Goal: Task Accomplishment & Management: Use online tool/utility

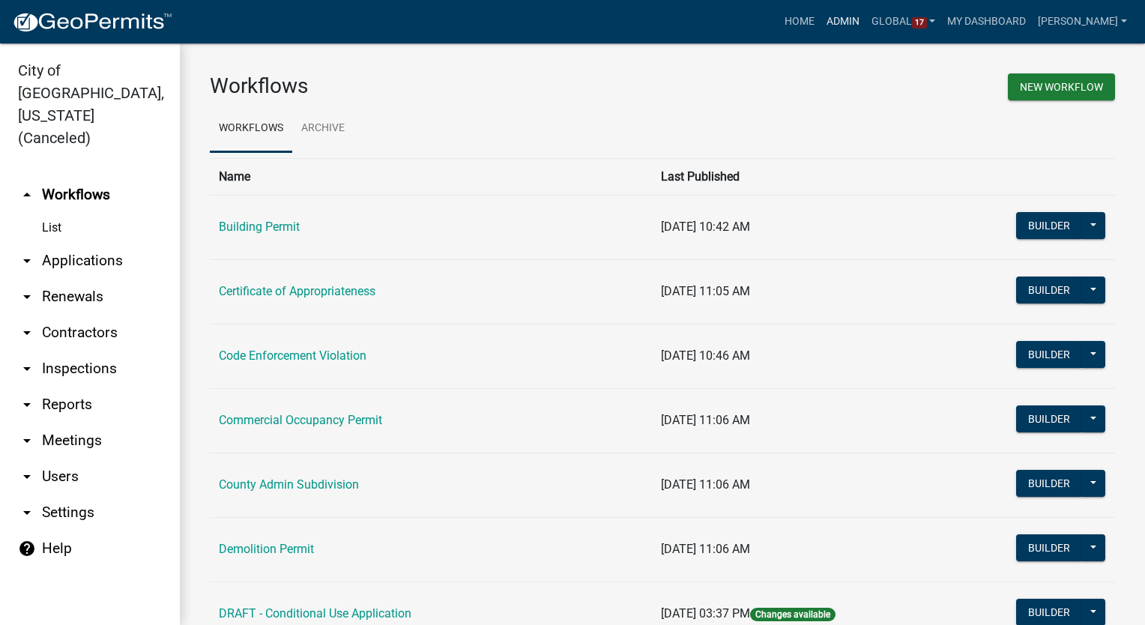
click at [858, 18] on link "Admin" at bounding box center [843, 21] width 45 height 28
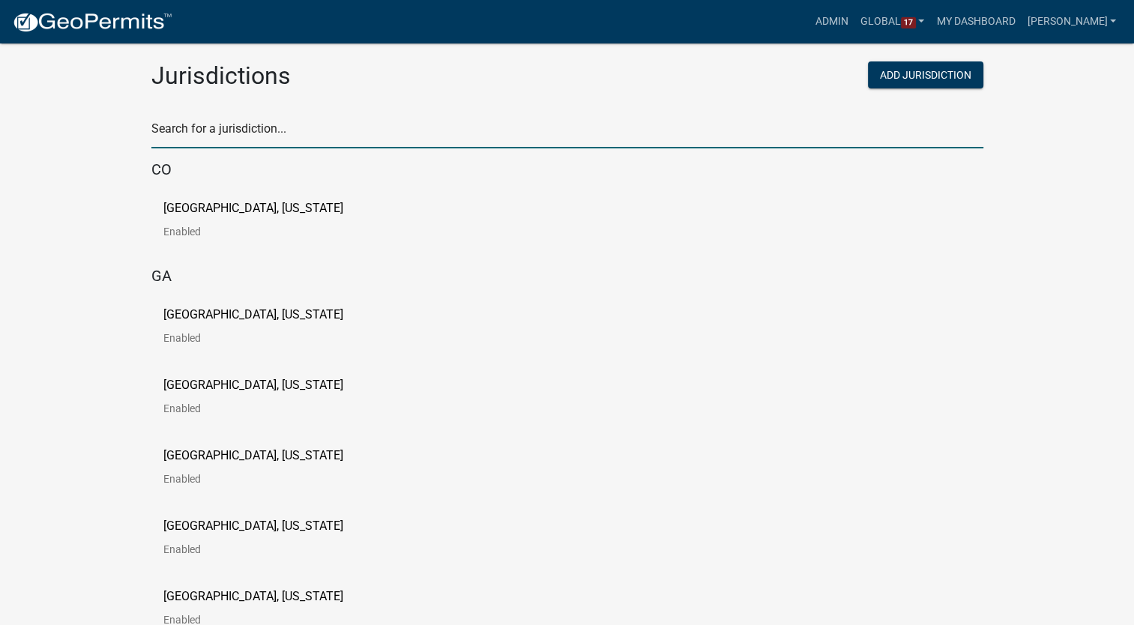
click at [316, 135] on input "text" at bounding box center [567, 133] width 832 height 31
type input "howard"
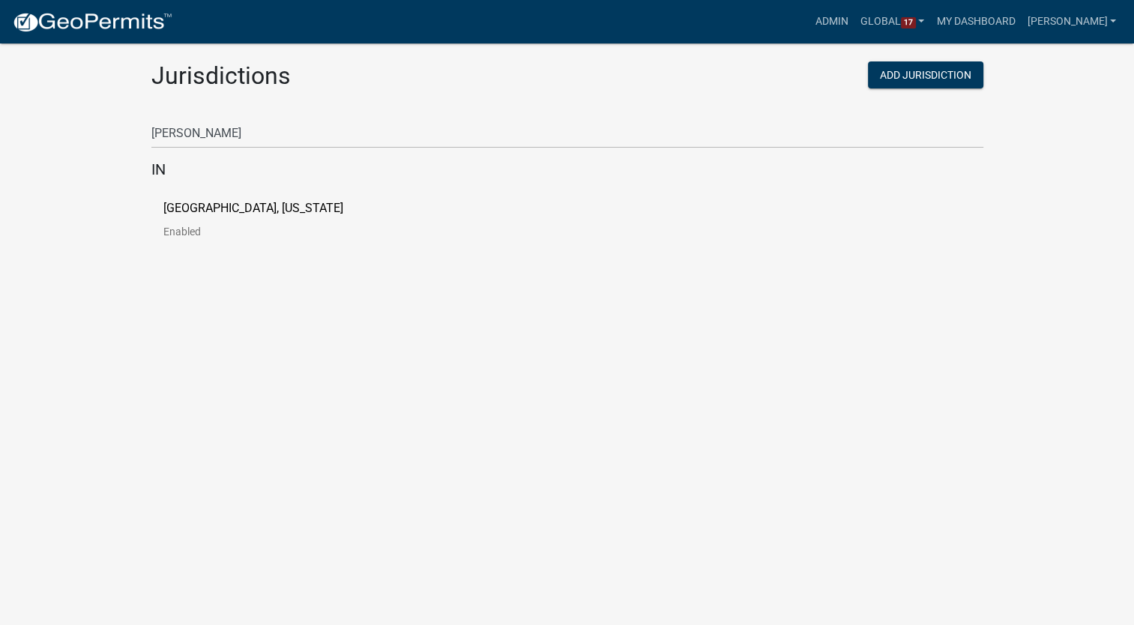
click at [205, 209] on p "[GEOGRAPHIC_DATA], [US_STATE]" at bounding box center [253, 208] width 180 height 12
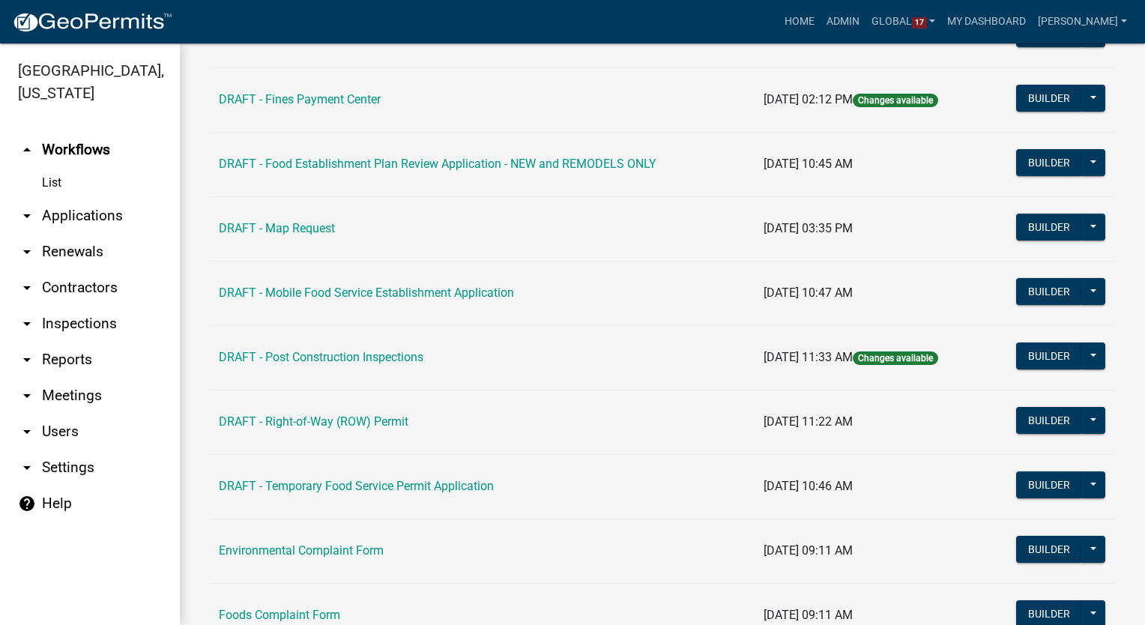
scroll to position [375, 0]
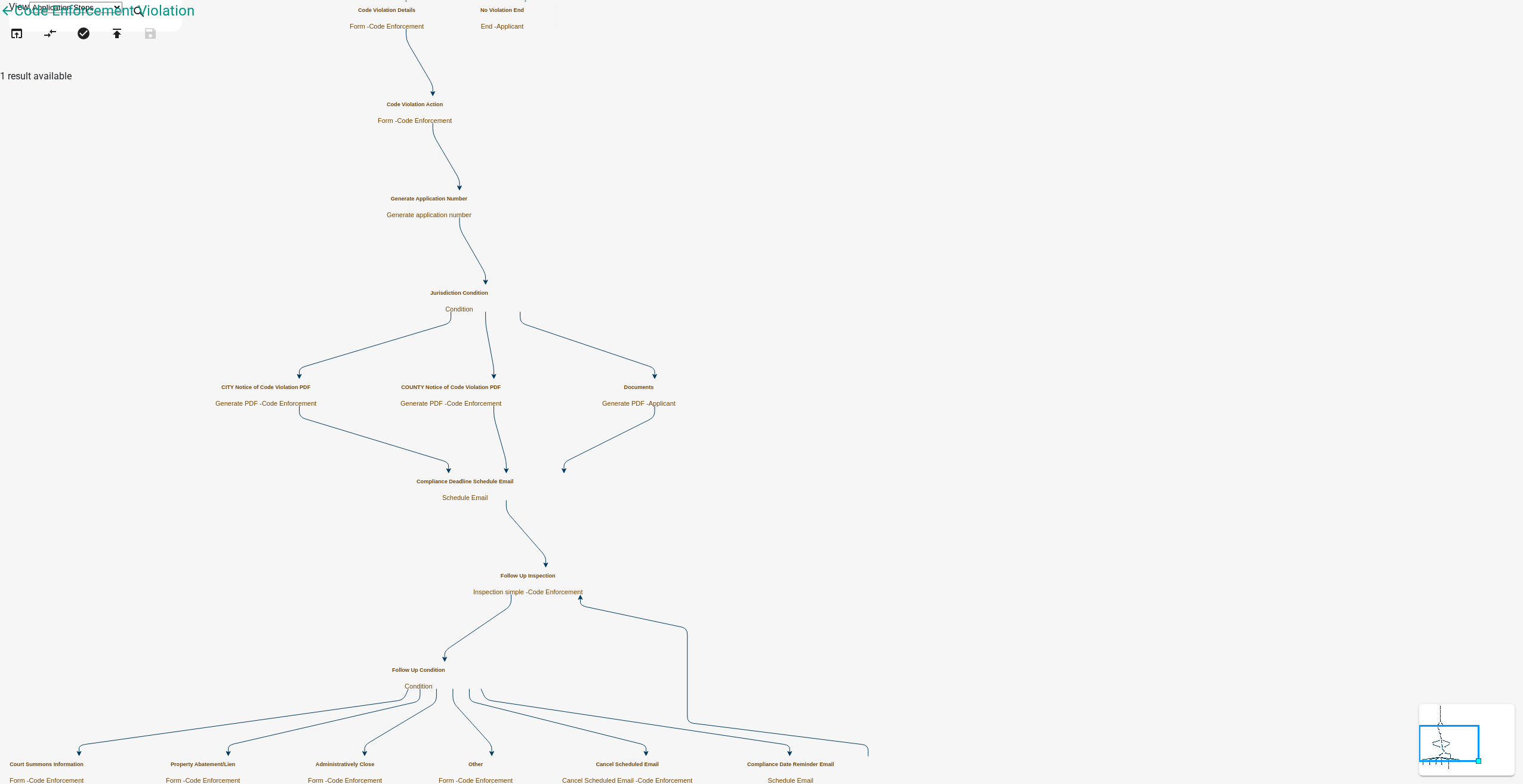
click at [675, 384] on h5 "Documents" at bounding box center [638, 388] width 73 height 6
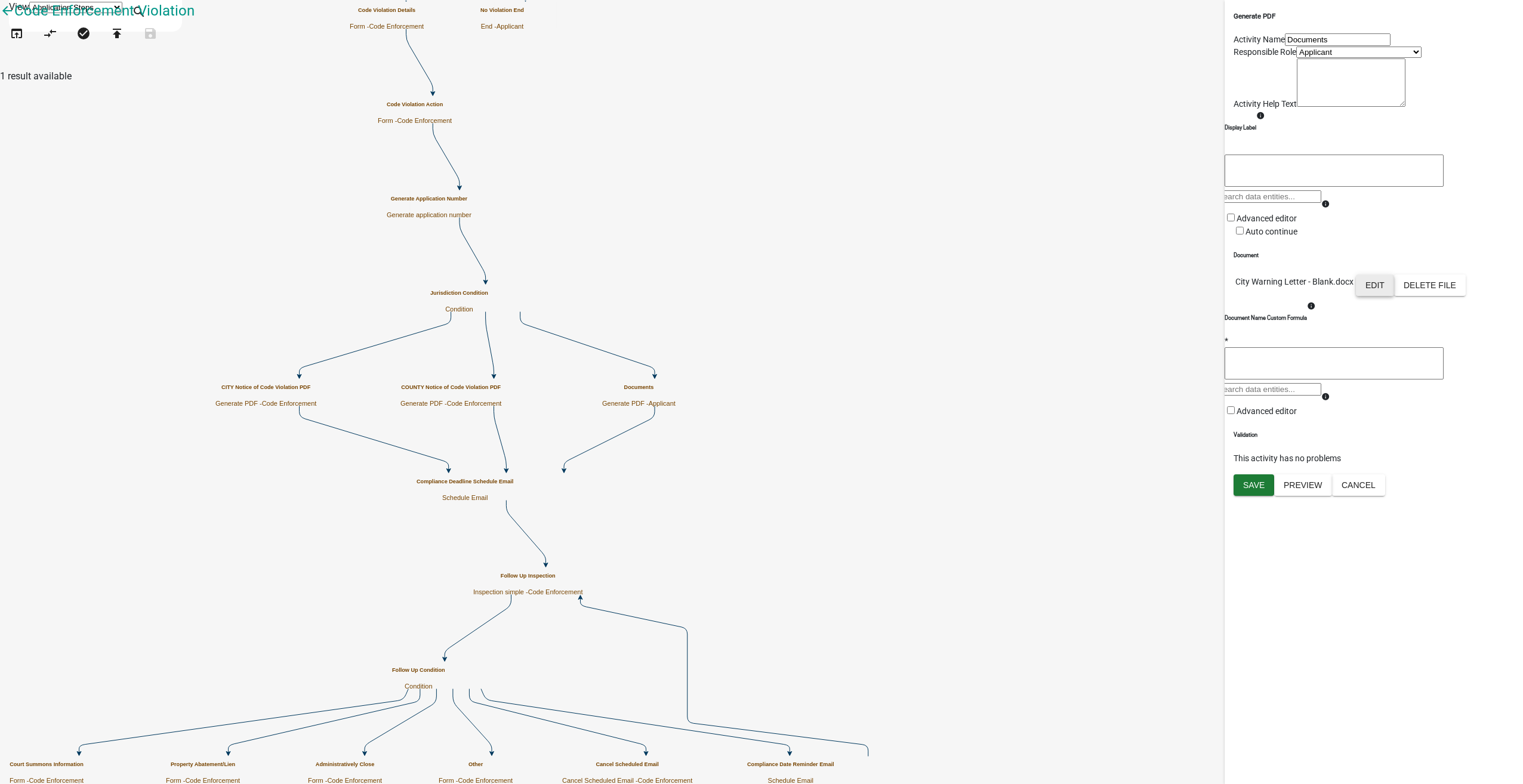
click at [1394, 296] on button "Edit" at bounding box center [1375, 285] width 38 height 21
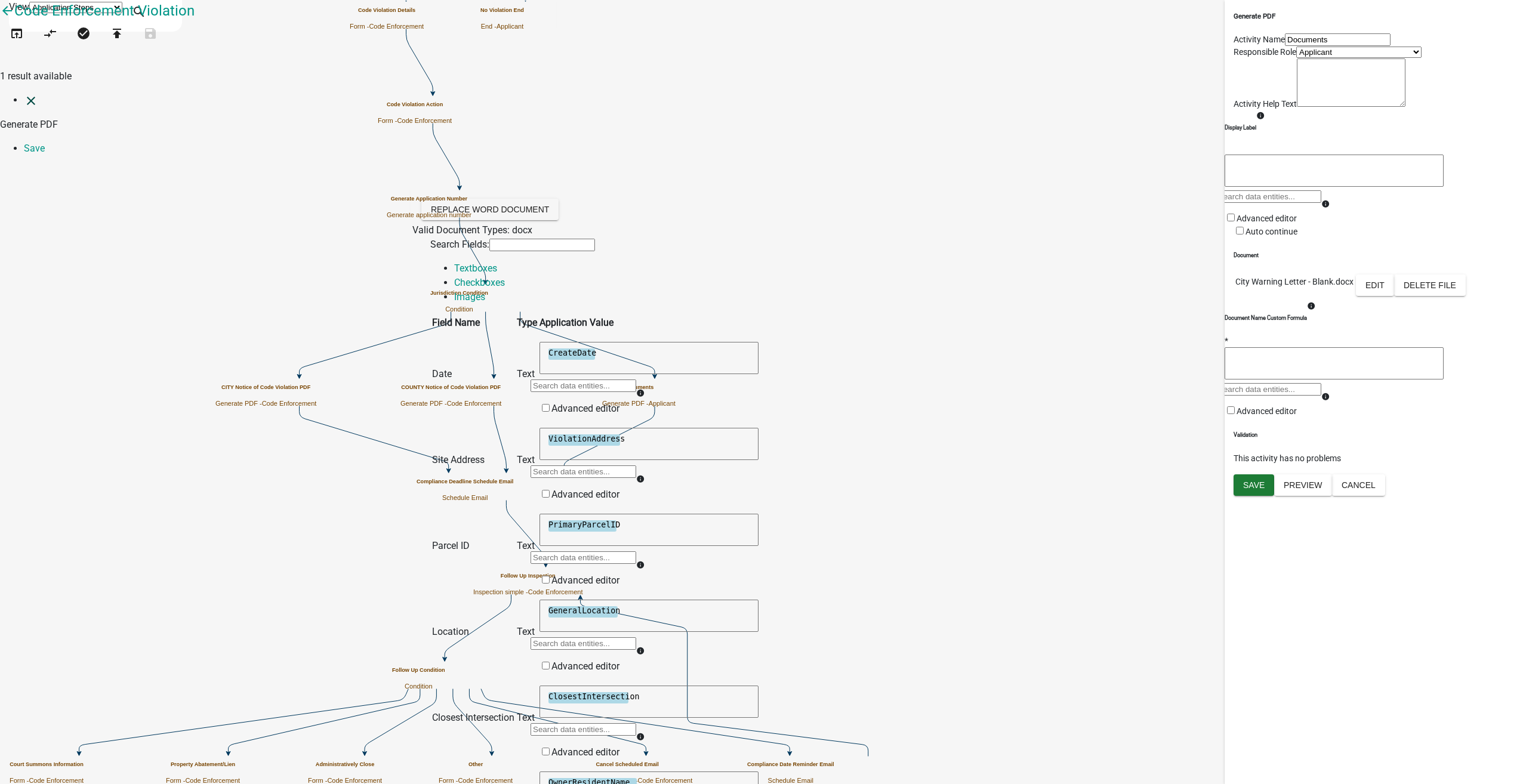
click at [24, 94] on icon "close" at bounding box center [31, 101] width 14 height 14
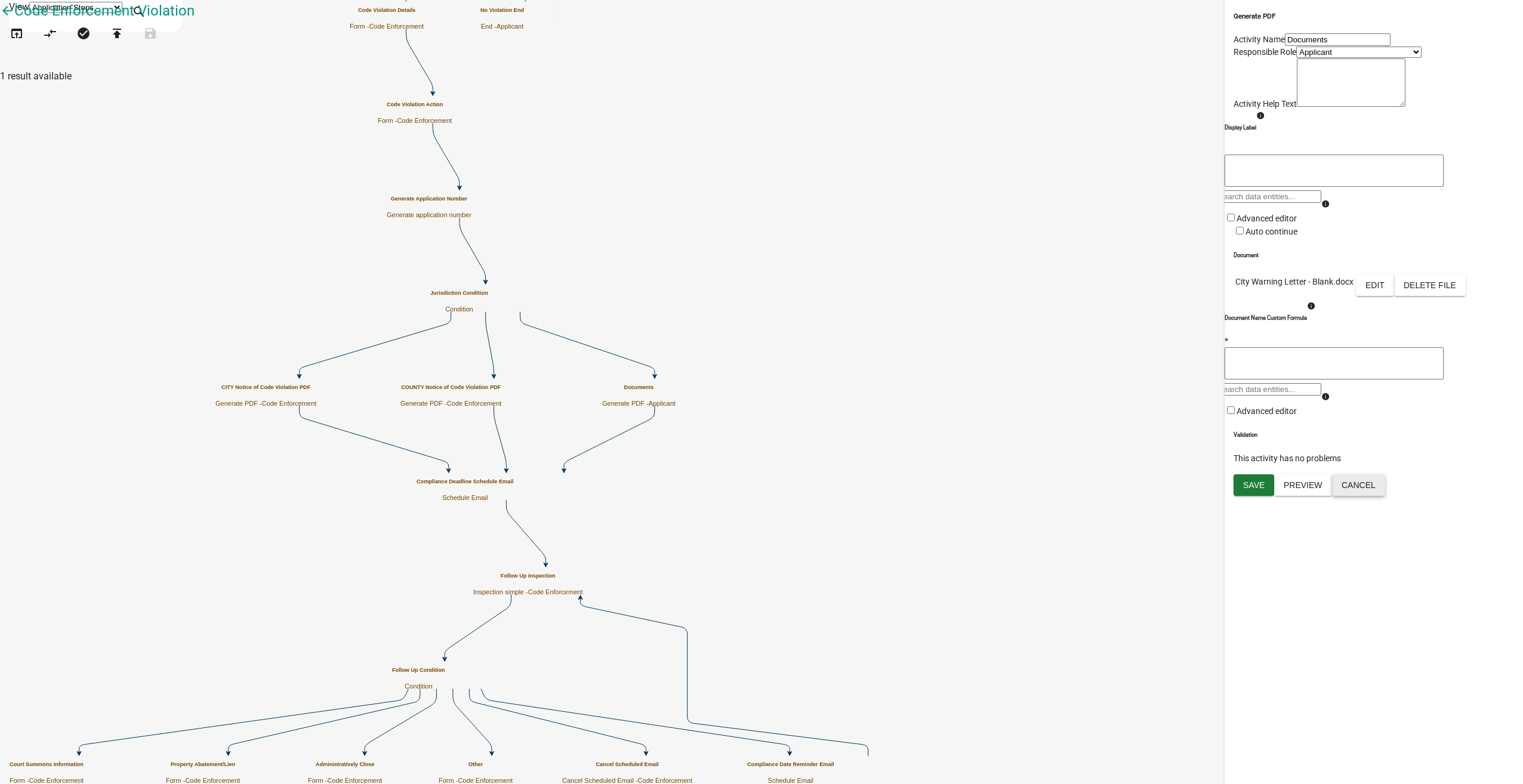
click at [1384, 496] on button "Cancel" at bounding box center [1358, 485] width 53 height 21
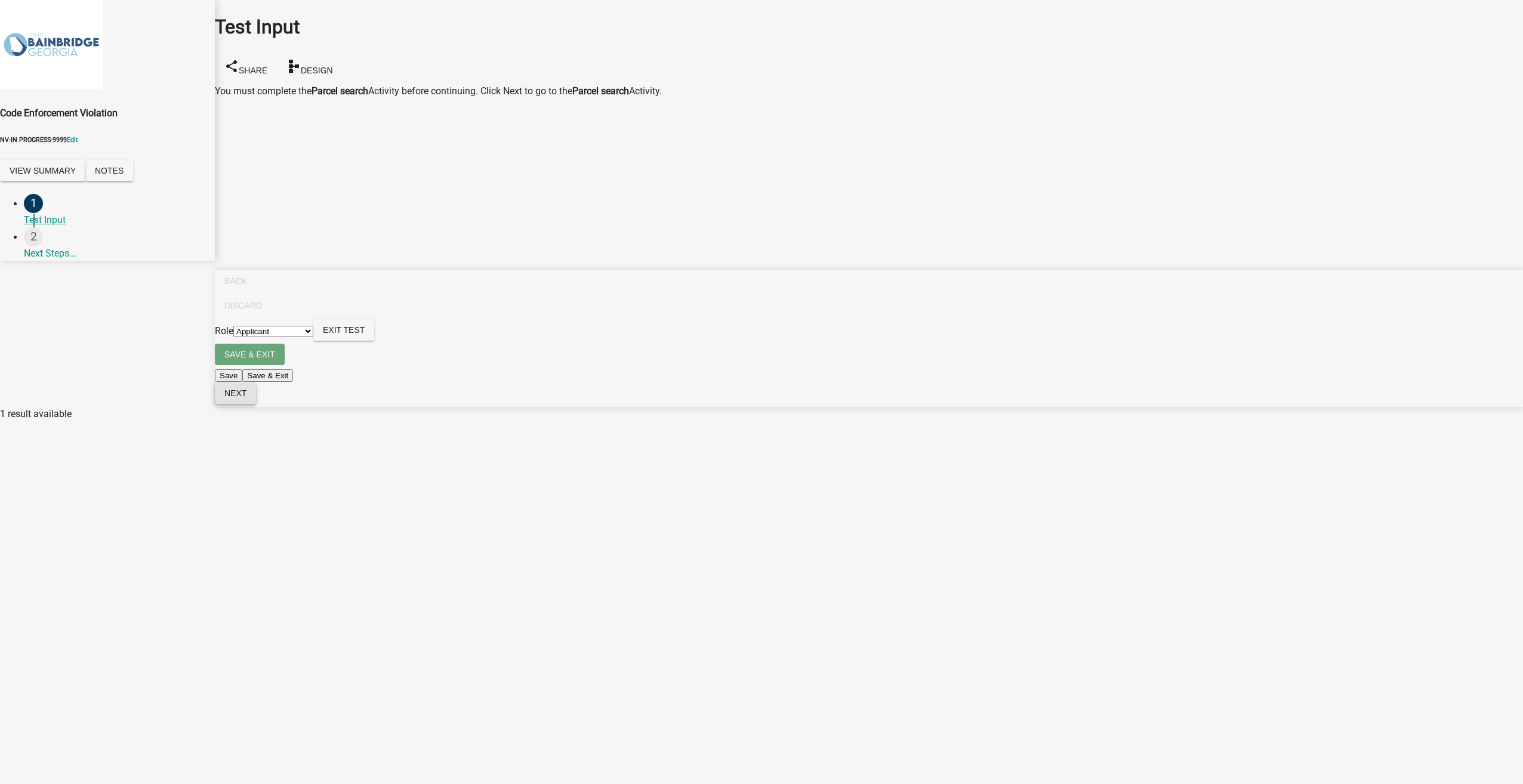
click at [247, 398] on span "Next" at bounding box center [236, 393] width 22 height 10
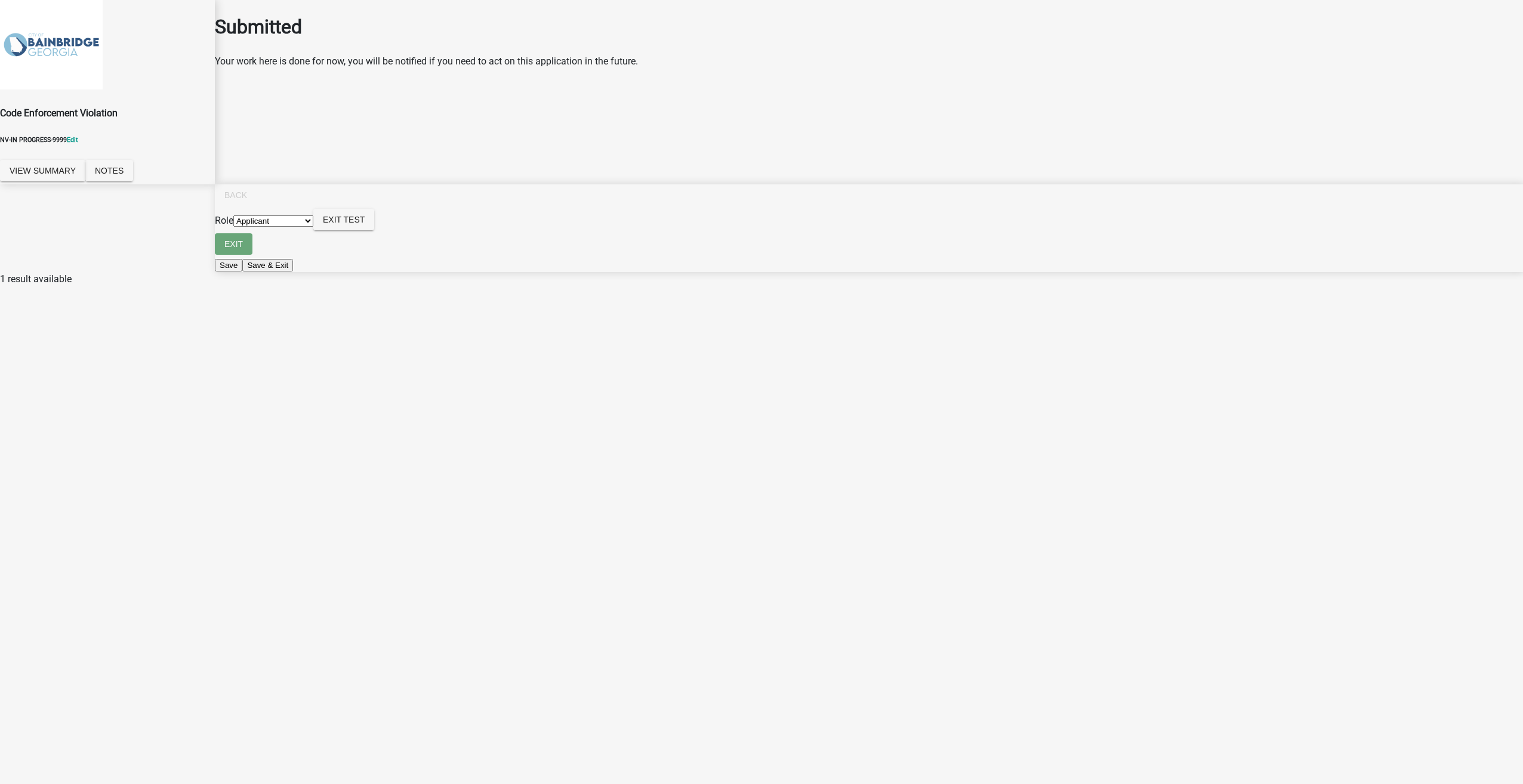
click at [313, 227] on select "Applicant Code Enforcement Admin" at bounding box center [273, 221] width 80 height 11
select select "199612d6-29e2-4815-b0ab-29c721a0caf6"
click at [313, 227] on select "Applicant Code Enforcement Admin" at bounding box center [273, 221] width 80 height 11
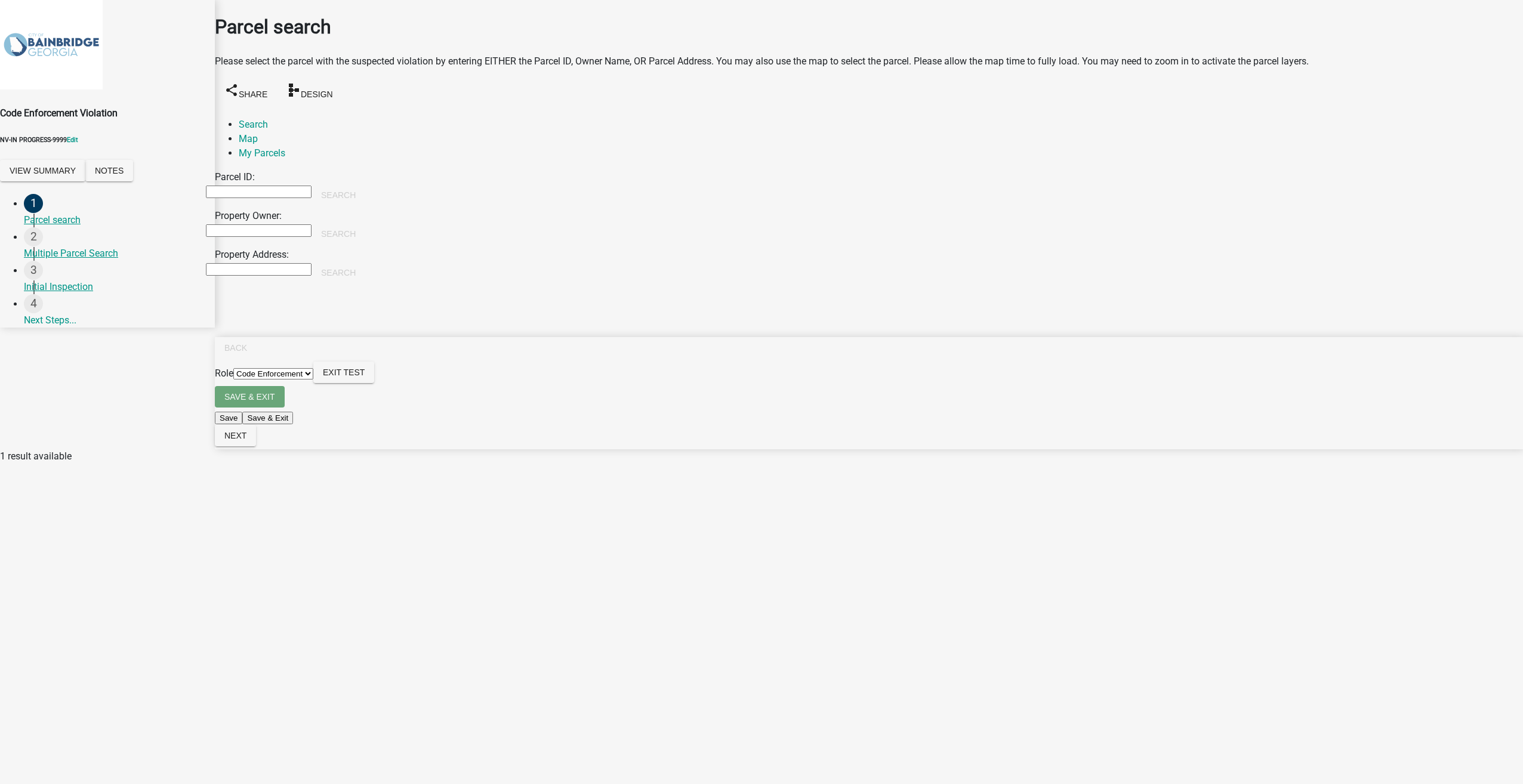
click at [254, 224] on input "Property Owner:" at bounding box center [259, 231] width 106 height 13
type input "[PERSON_NAME]"
click at [365, 223] on button "Search" at bounding box center [338, 233] width 53 height 21
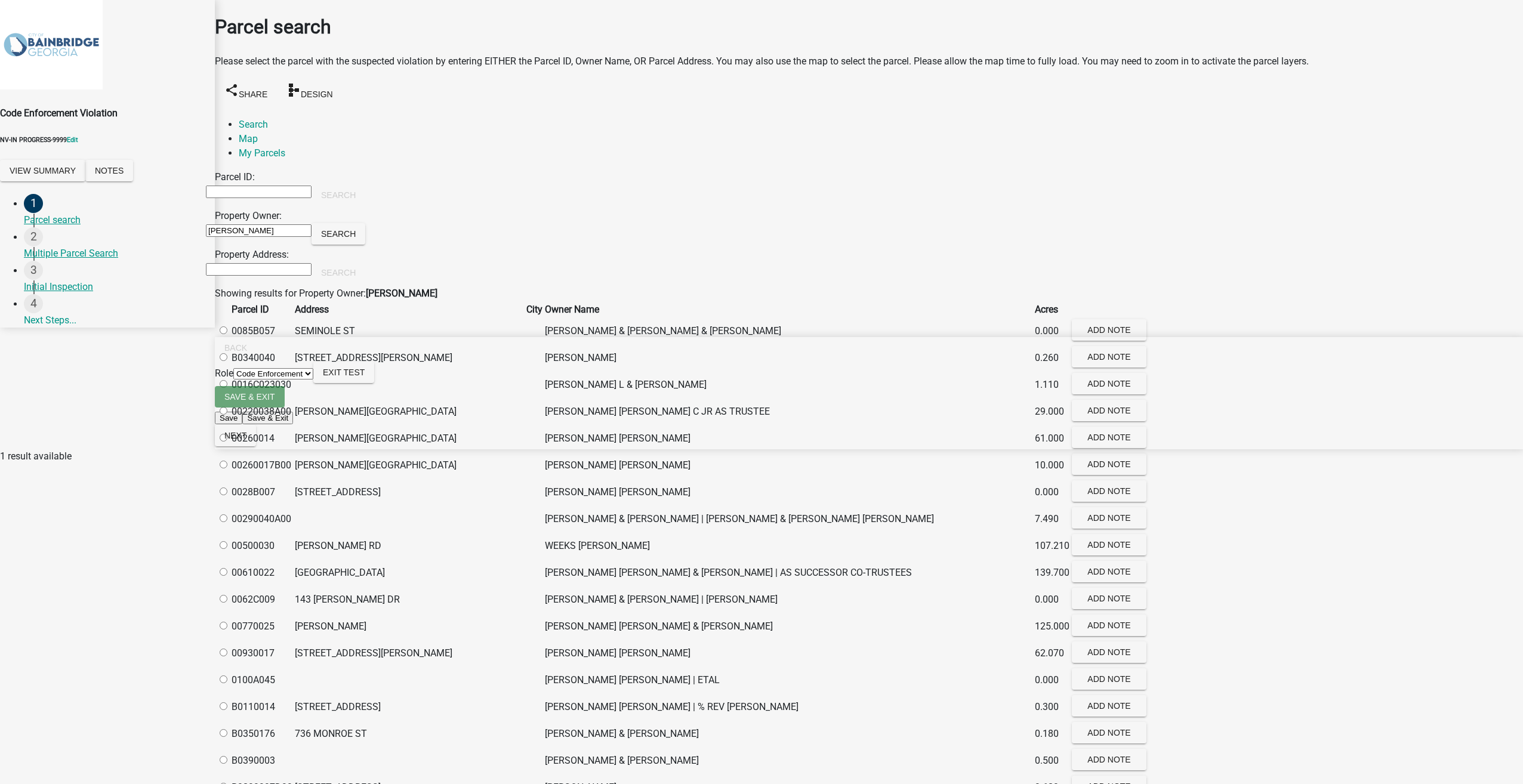
click at [229, 363] on label at bounding box center [229, 357] width 0 height 11
click at [228, 361] on input "radio" at bounding box center [224, 357] width 8 height 8
radio input "true"
click at [247, 440] on span "Next" at bounding box center [236, 435] width 22 height 10
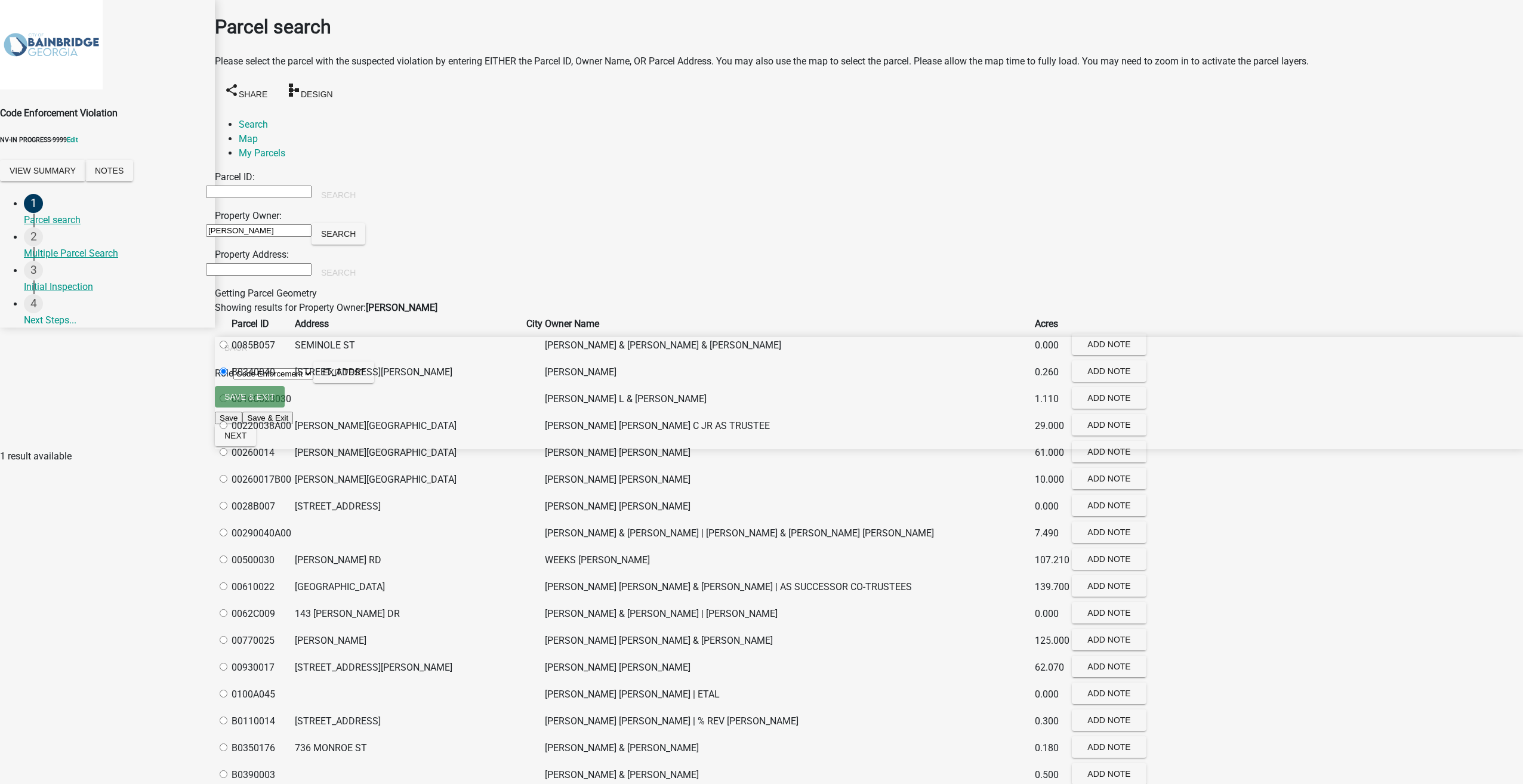
click at [988, 310] on div "Showing results for Property Owner: [PERSON_NAME]" at bounding box center [869, 308] width 1308 height 14
click at [229, 404] on label at bounding box center [229, 399] width 0 height 11
click at [228, 402] on input "radio" at bounding box center [224, 398] width 8 height 8
radio input "true"
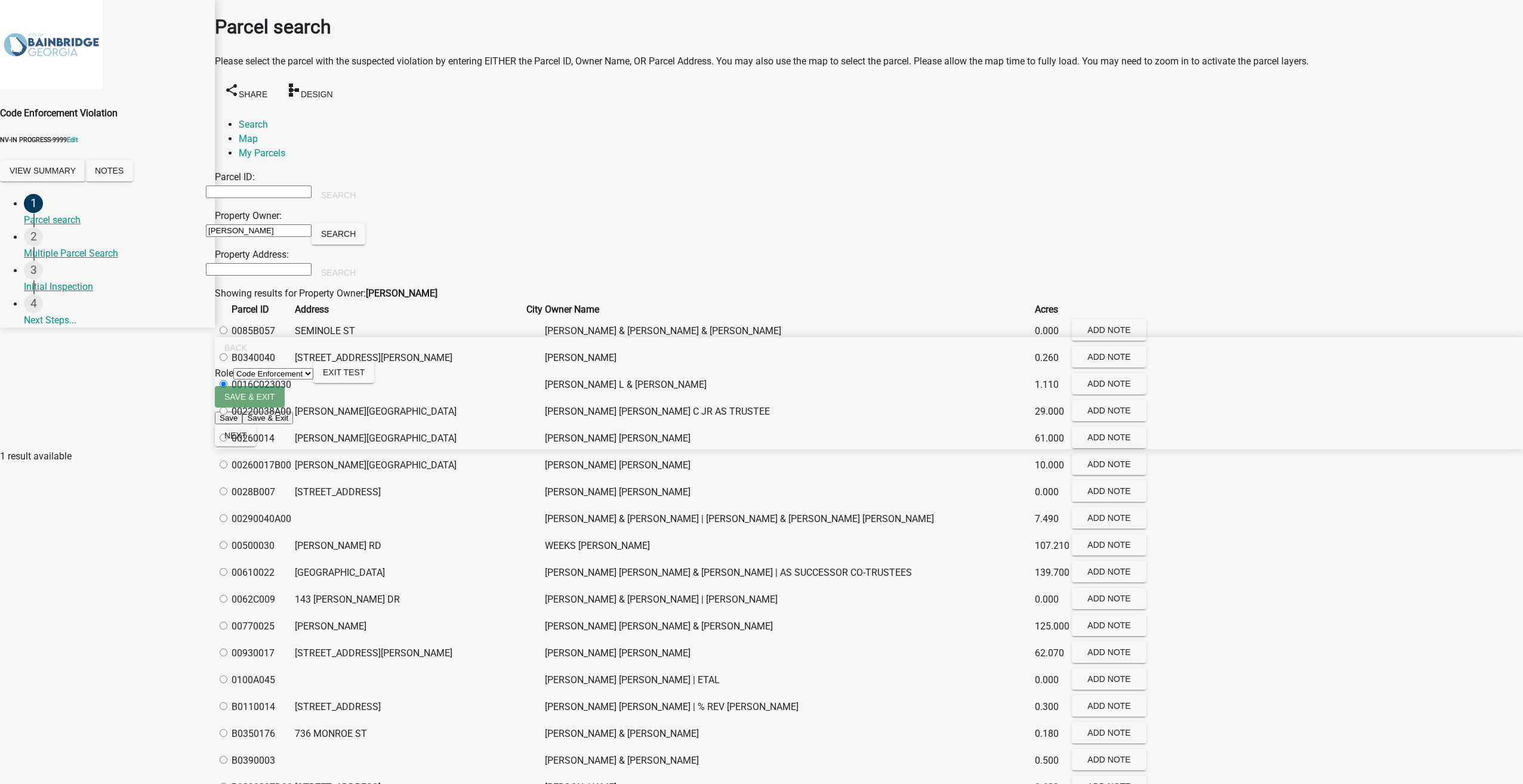
click at [229, 363] on label at bounding box center [229, 357] width 0 height 11
click at [228, 361] on input "radio" at bounding box center [224, 357] width 8 height 8
radio input "true"
click at [247, 440] on span "Next" at bounding box center [236, 435] width 22 height 10
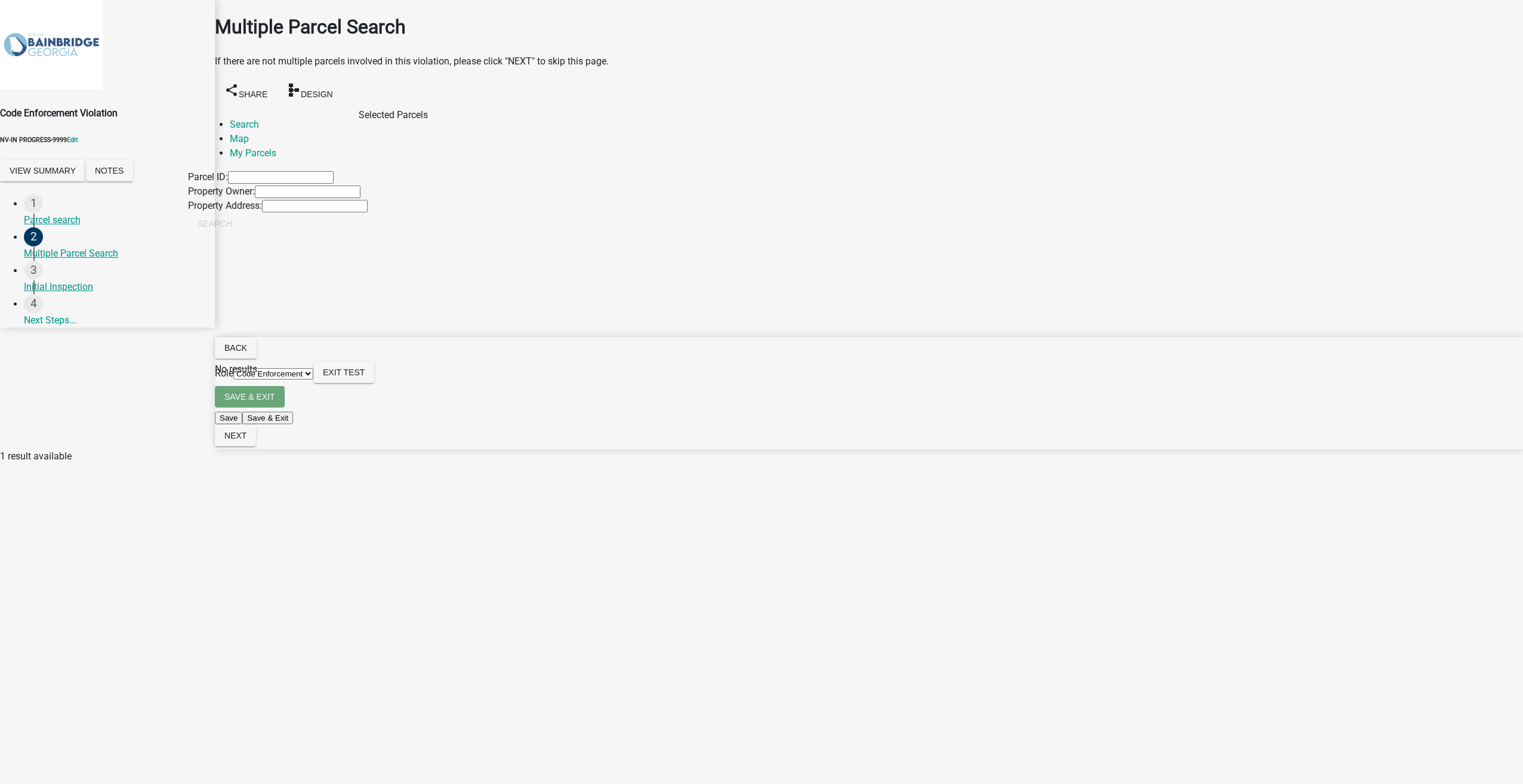
click at [1457, 449] on form "Save & Exit Save Save & Exit Next" at bounding box center [869, 417] width 1308 height 63
click at [247, 440] on span "Next" at bounding box center [236, 435] width 22 height 10
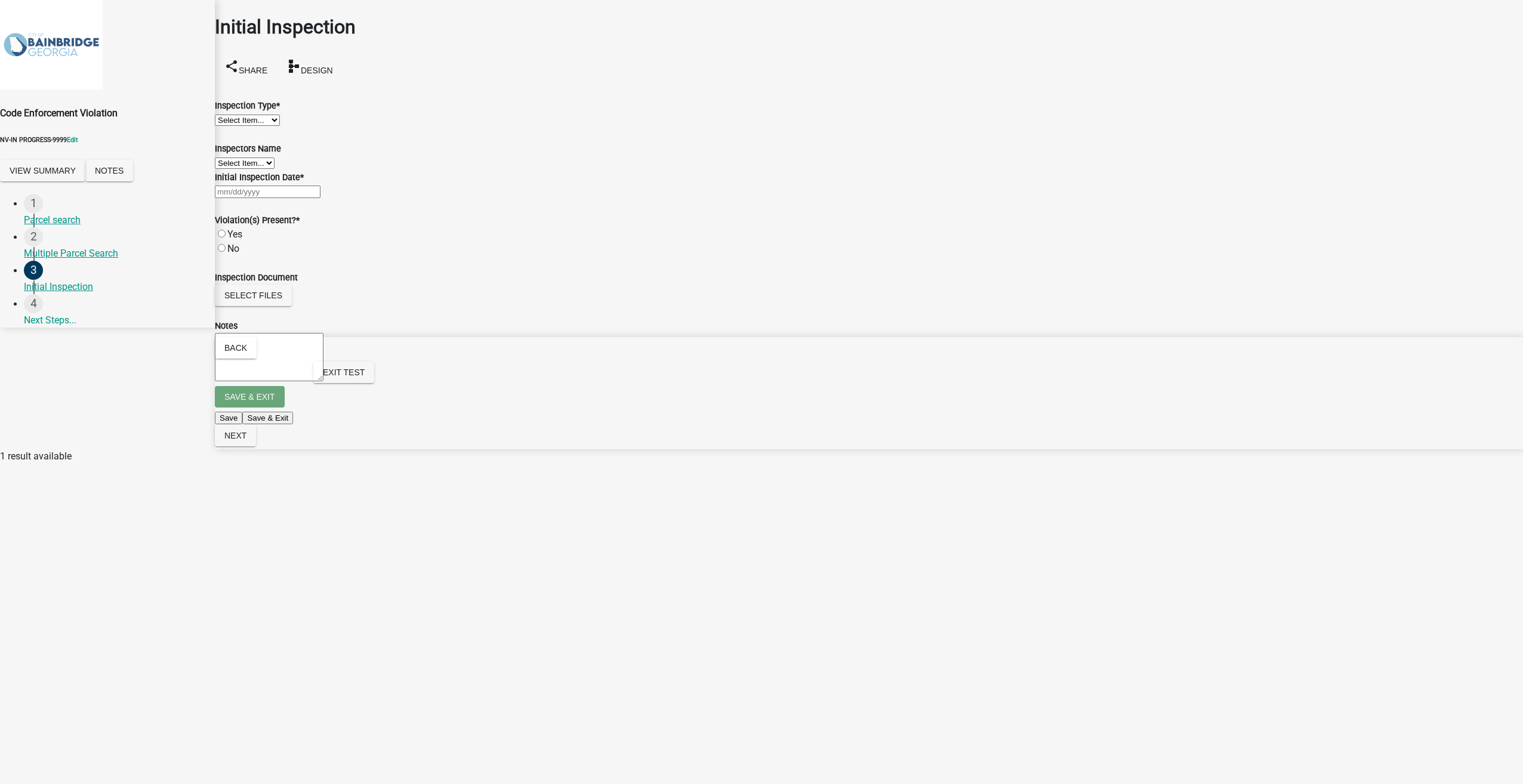
click at [275, 120] on select "Select Item... Initial Site Visit" at bounding box center [248, 120] width 65 height 11
click at [229, 115] on select "Select Item... Initial Site Visit" at bounding box center [248, 120] width 65 height 11
select select "503fbbf8-9de0-41a1-8d03-58e42e9488bc"
click at [270, 169] on select "Select Item..." at bounding box center [244, 163] width 60 height 11
click at [267, 169] on select "Select Item..." at bounding box center [244, 163] width 60 height 11
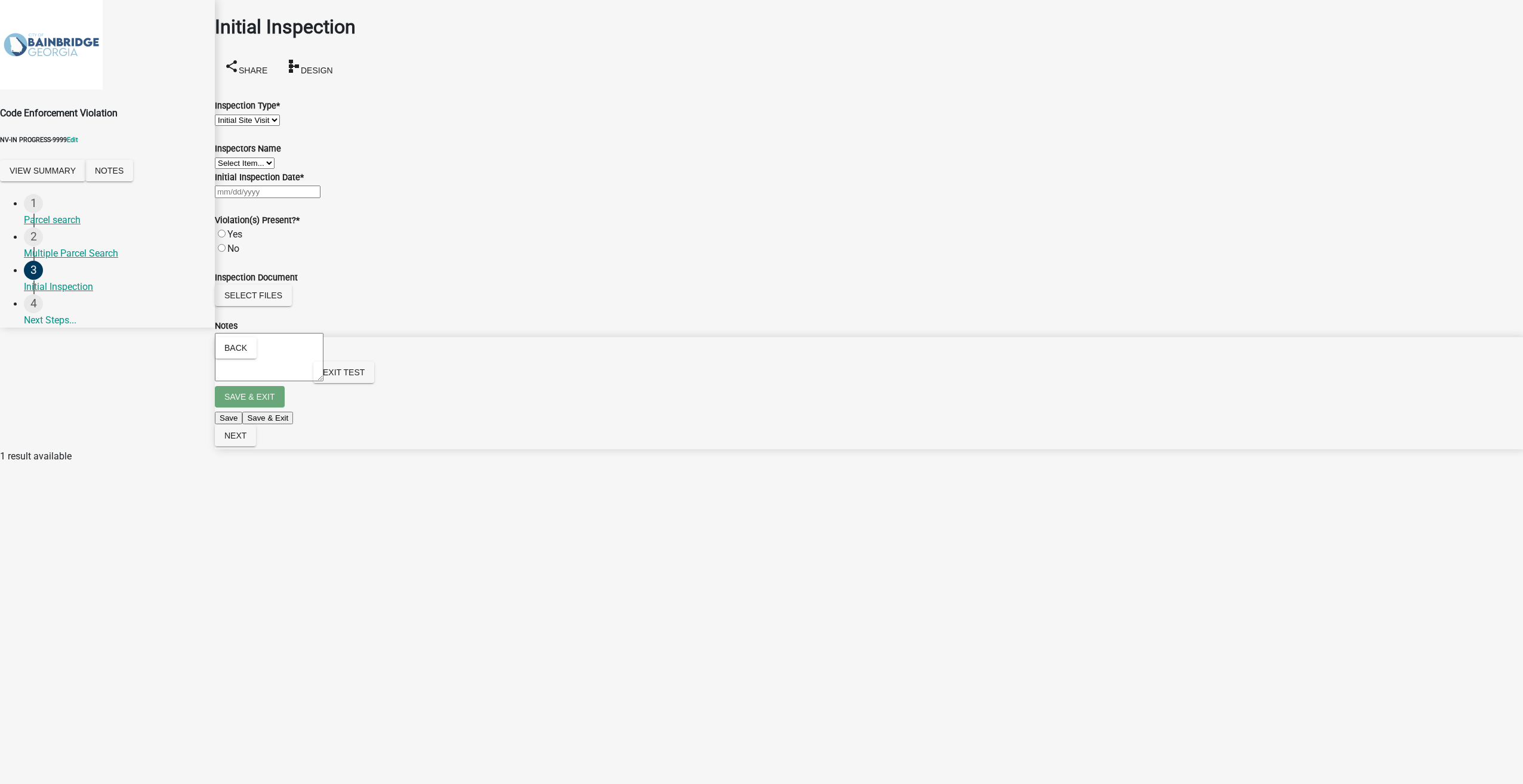
click at [267, 169] on select "Select Item..." at bounding box center [244, 163] width 60 height 11
select select "9"
select select "2025"
click at [261, 199] on div "[PERSON_NAME] Feb Mar Apr [PERSON_NAME][DATE] Oct Nov [DATE] 1526 1527 1528 152…" at bounding box center [869, 192] width 1308 height 14
click at [266, 306] on div "10" at bounding box center [256, 296] width 19 height 19
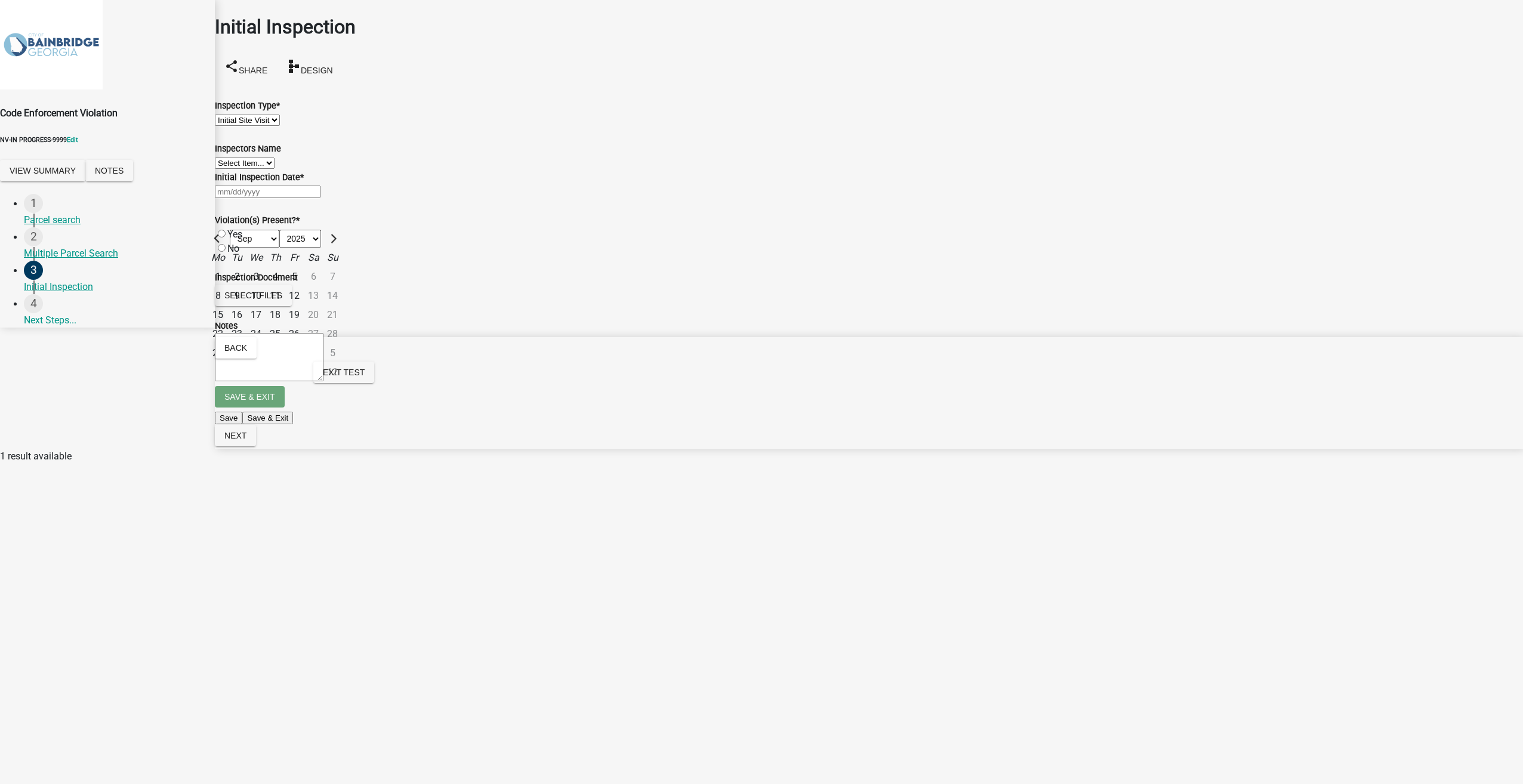
type input "[DATE]"
click at [232, 240] on label "Yes" at bounding box center [235, 234] width 15 height 11
click at [225, 237] on input "Yes" at bounding box center [222, 234] width 8 height 8
radio input "true"
click at [247, 440] on span "Next" at bounding box center [236, 435] width 22 height 10
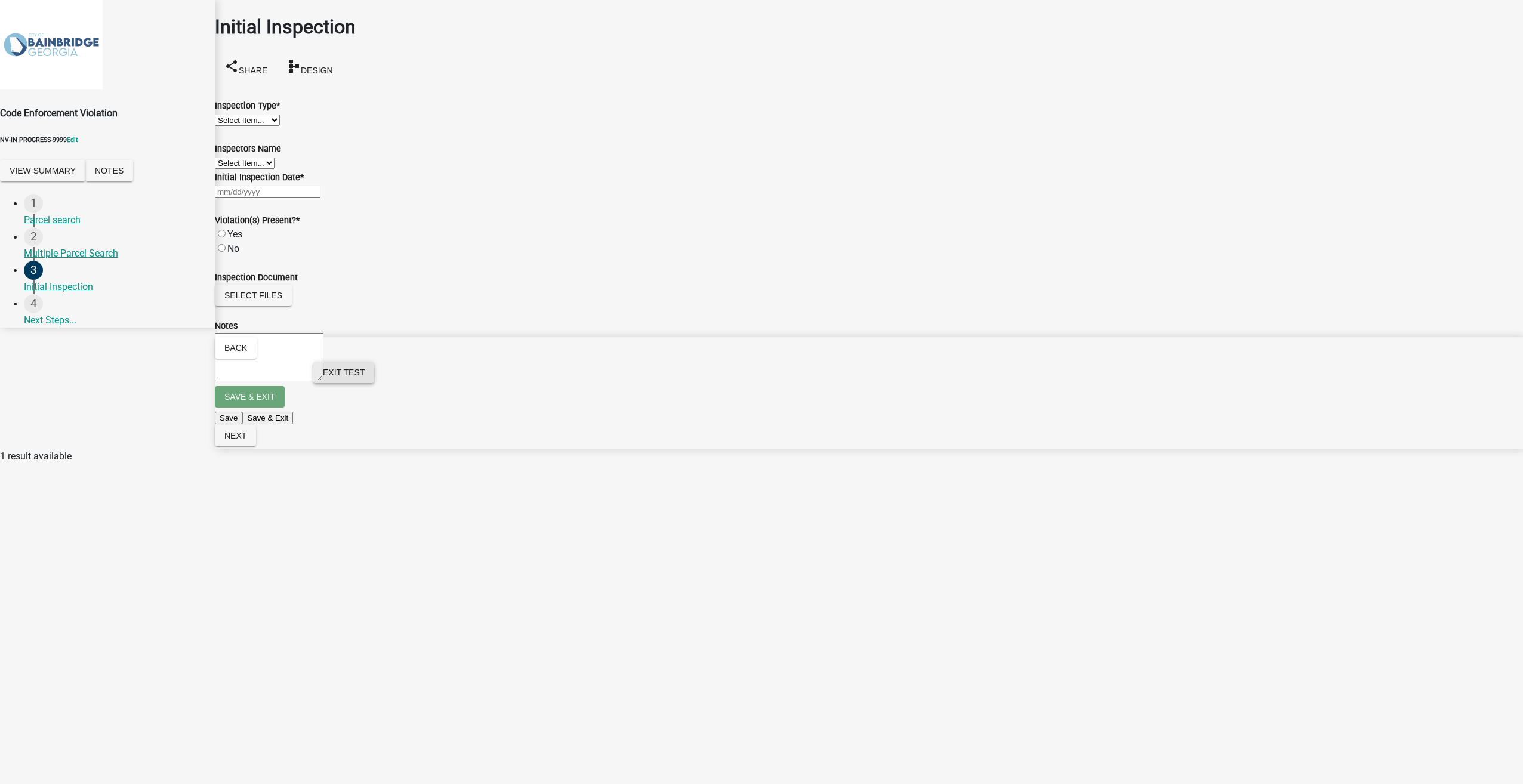
click at [365, 377] on span "Exit Test" at bounding box center [343, 372] width 41 height 10
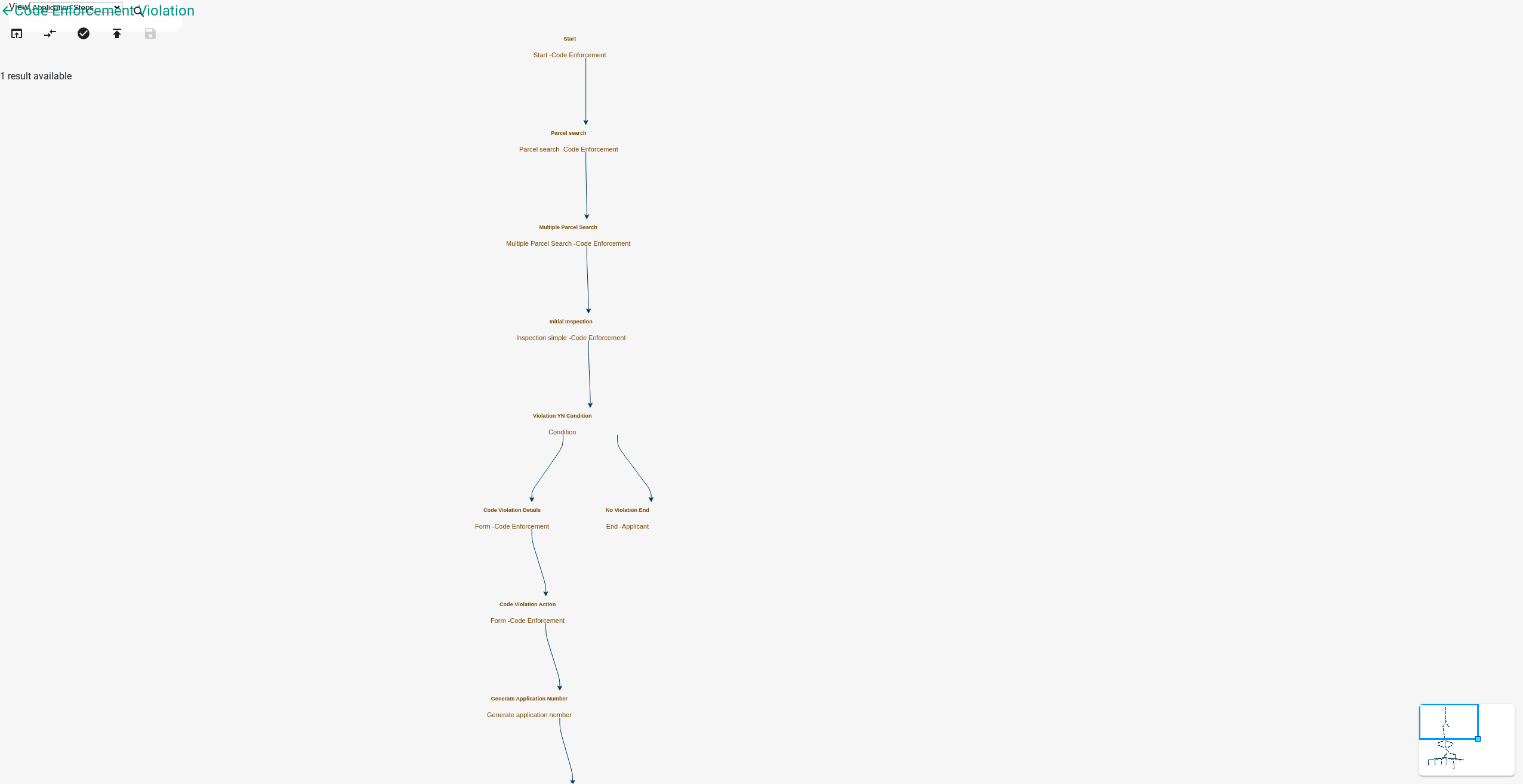
click at [625, 325] on h5 "Initial Inspection" at bounding box center [570, 322] width 109 height 6
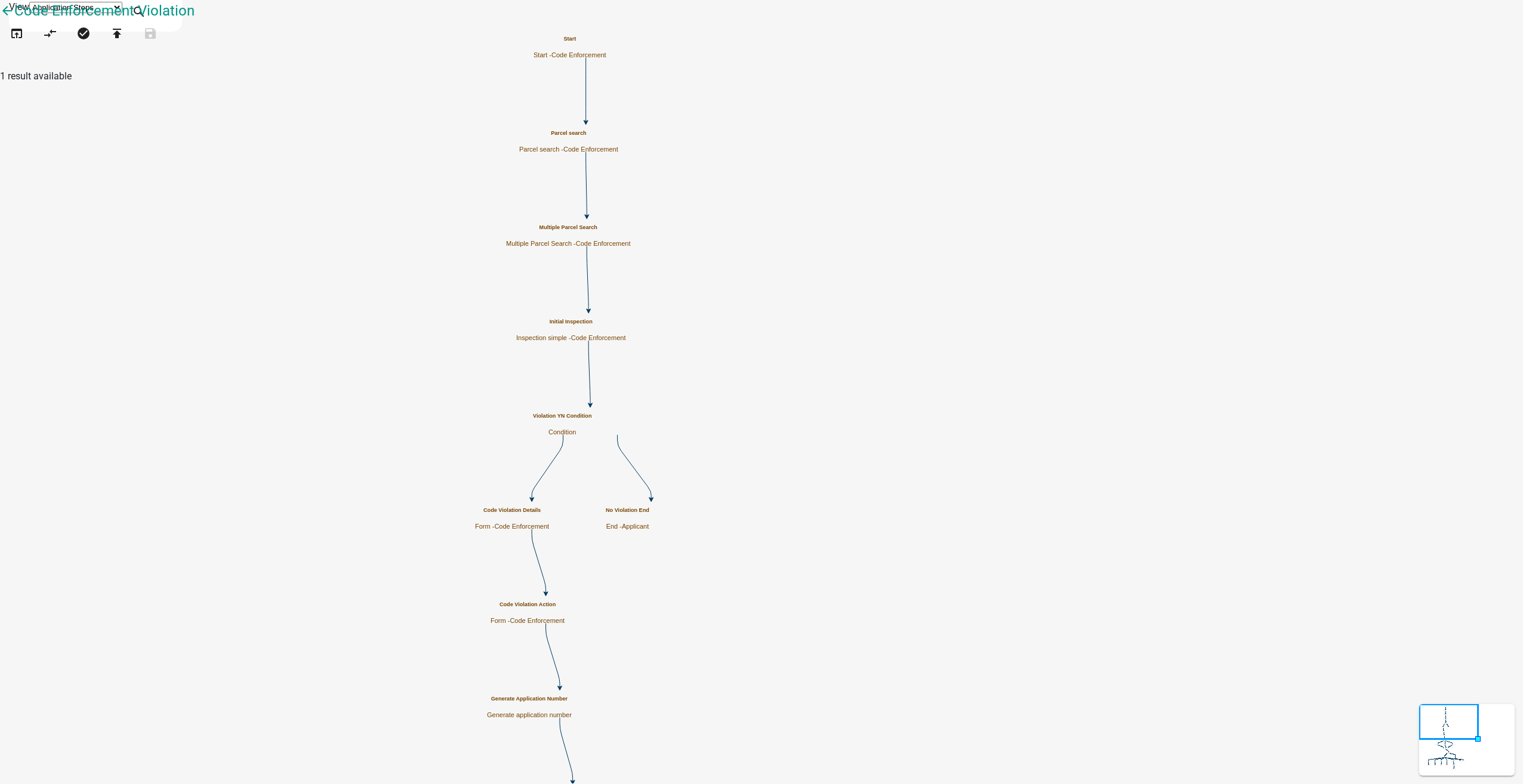
click at [549, 517] on div "Code Violation Details Form - Code Enforcement" at bounding box center [512, 518] width 74 height 23
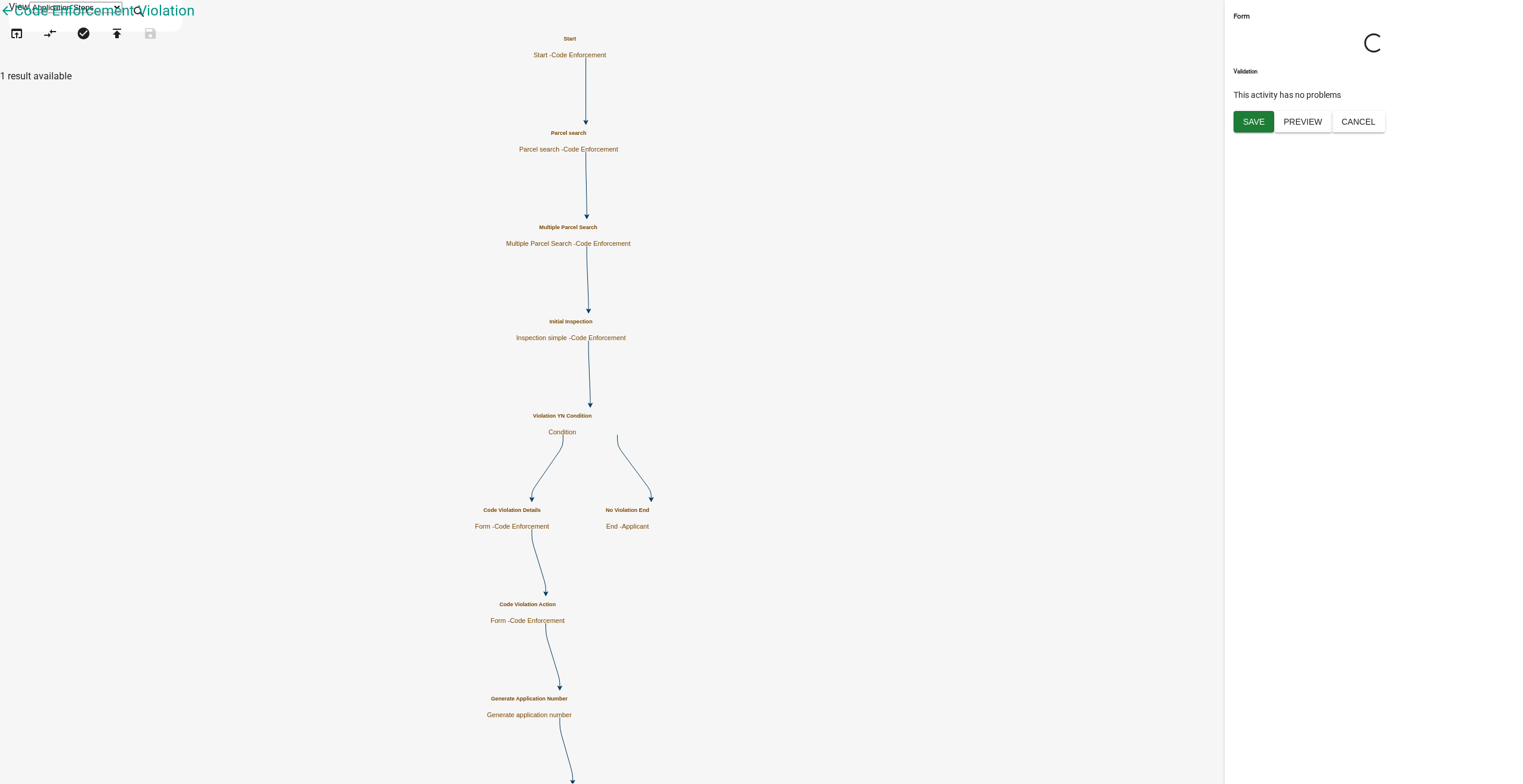
select select "199612D6-29E2-4815-B0AB-29C721A0CAF6"
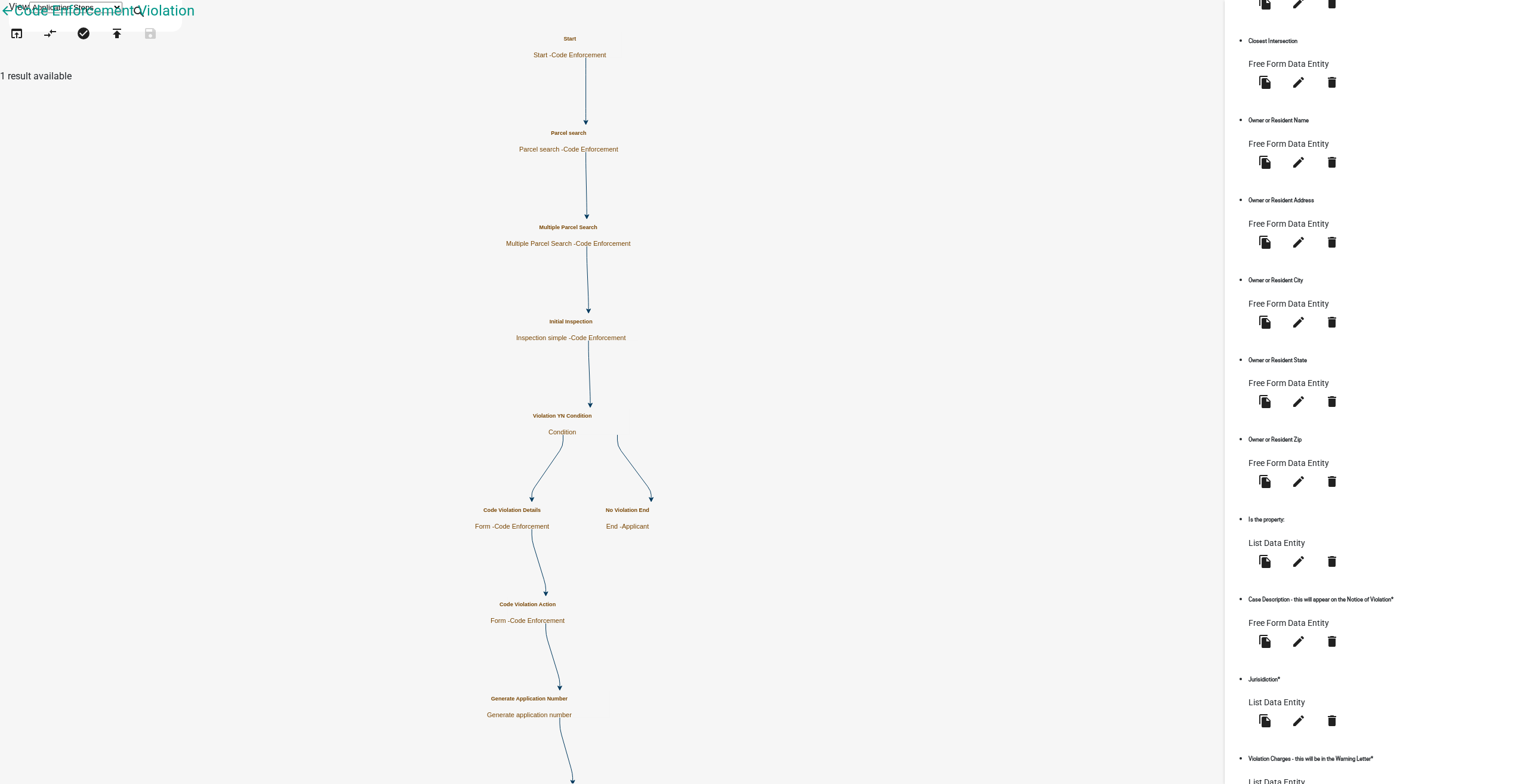
scroll to position [596, 0]
select select "list-data"
select select "custom-list-a259d72a-6d6a-4851-b237-af28c23f60e1"
select select
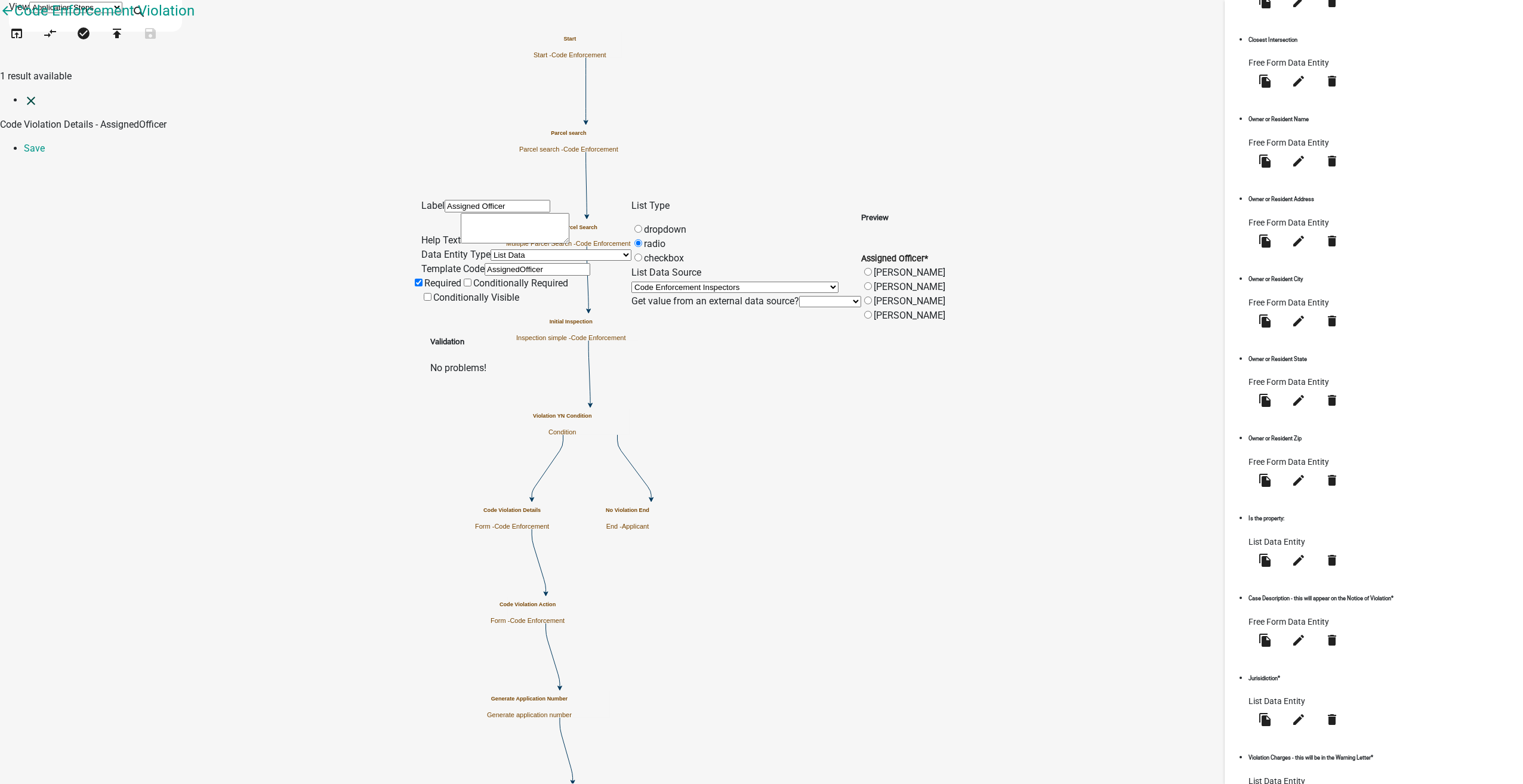
click at [24, 94] on icon "close" at bounding box center [31, 101] width 14 height 14
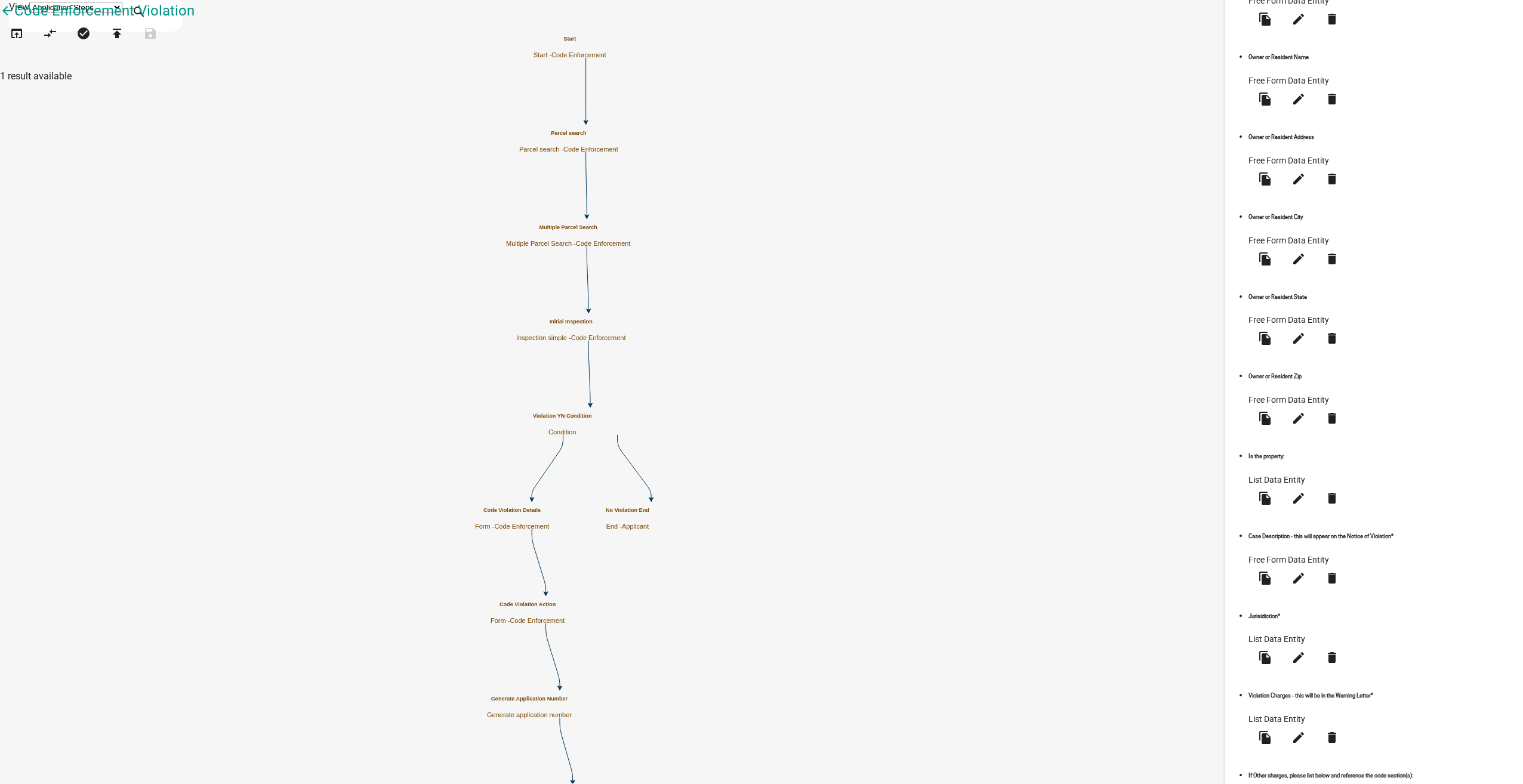
scroll to position [661, 0]
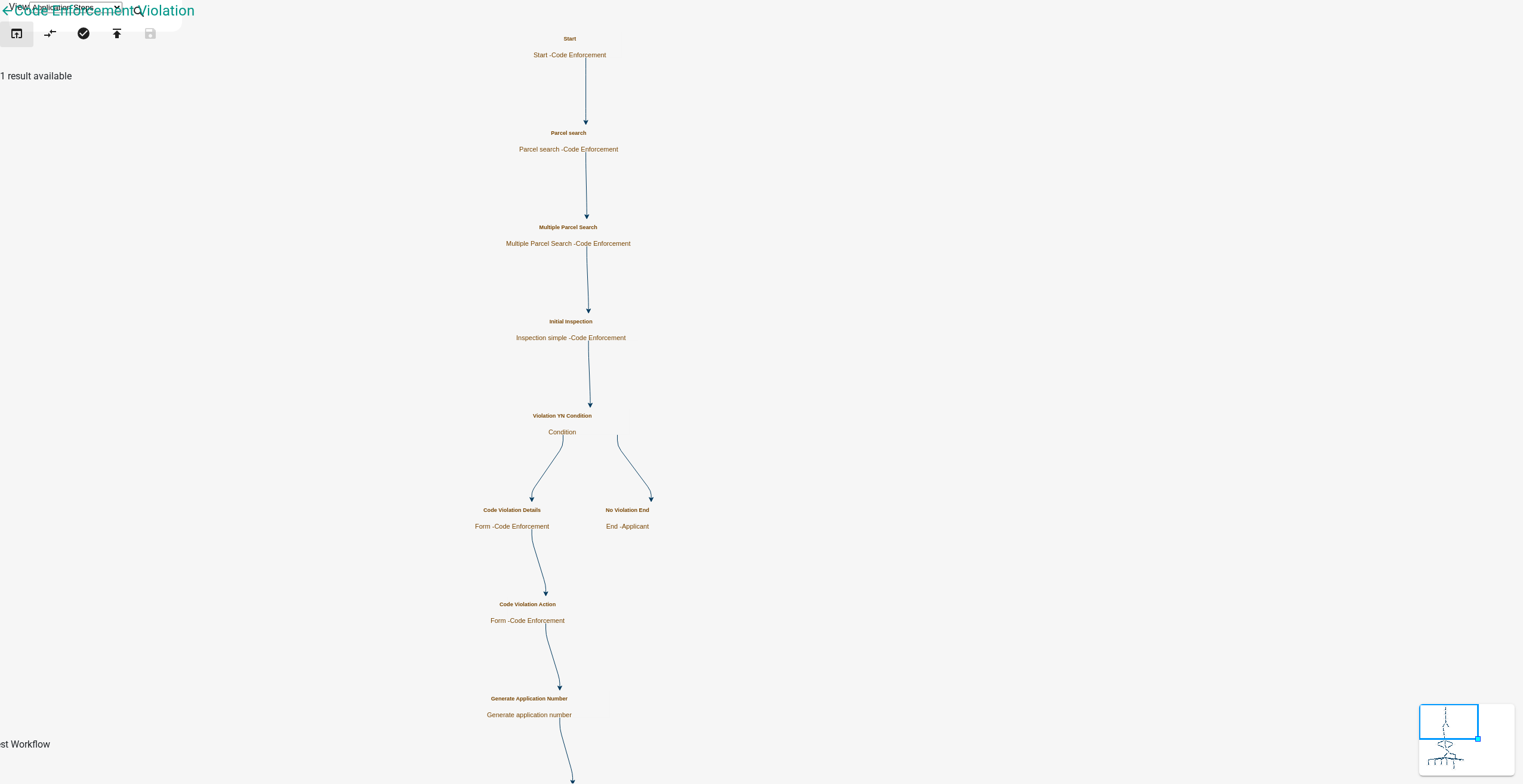
click at [22, 43] on icon "open_in_browser" at bounding box center [17, 34] width 14 height 17
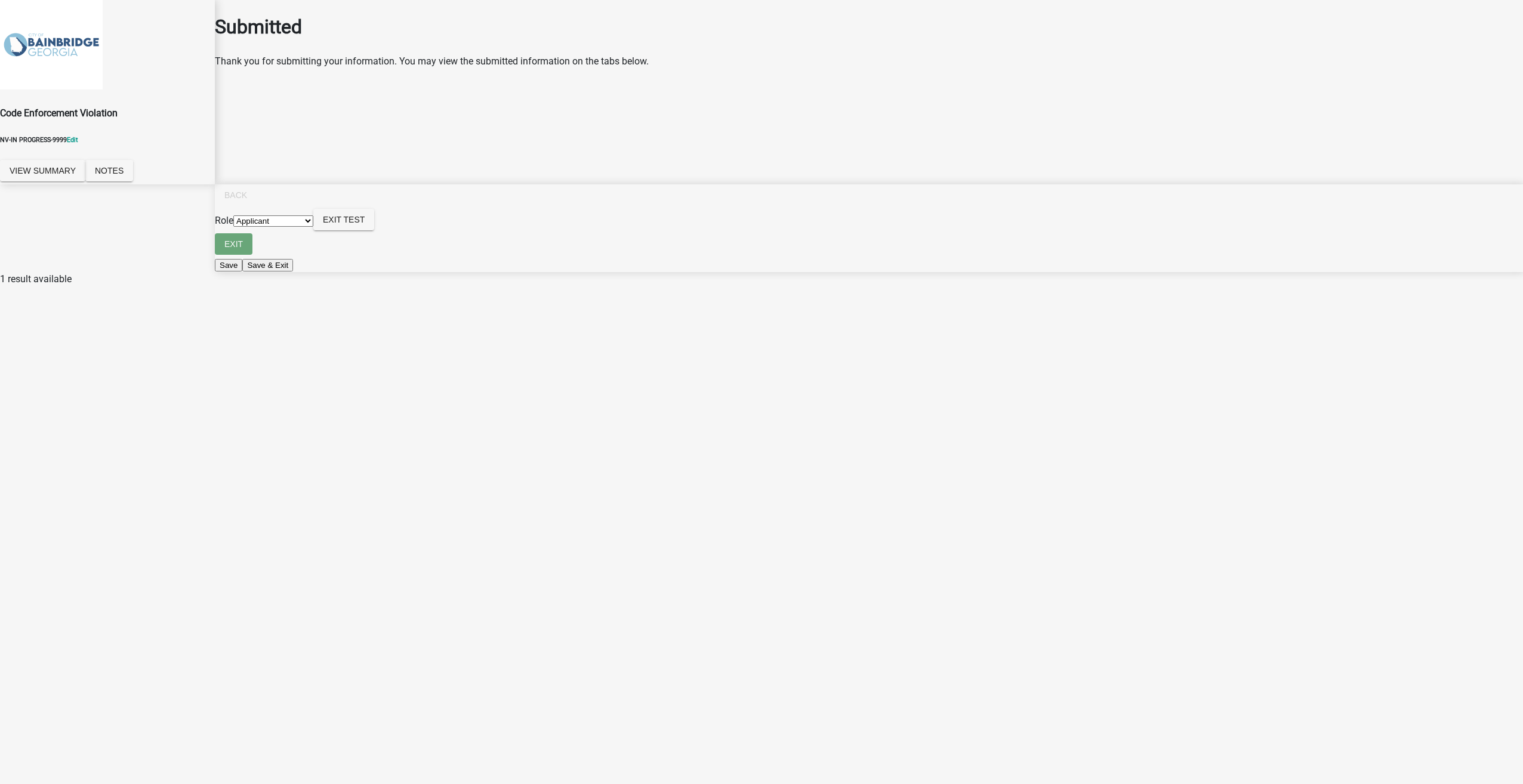
click at [313, 227] on select "Applicant Code Enforcement Admin" at bounding box center [273, 221] width 80 height 11
select select "199612d6-29e2-4815-b0ab-29c721a0caf6"
click at [313, 227] on select "Applicant Code Enforcement Admin" at bounding box center [273, 221] width 80 height 11
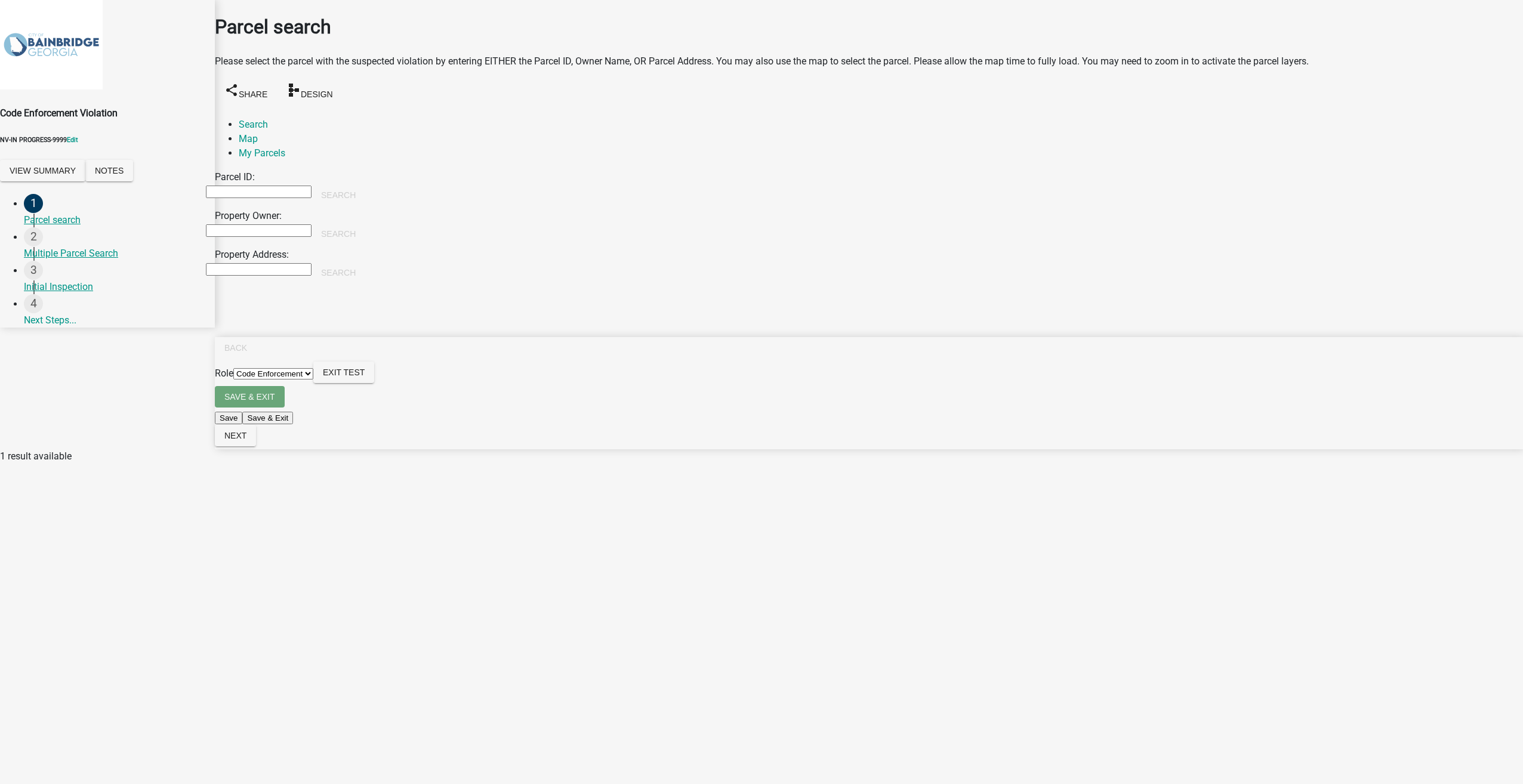
click at [257, 224] on input "Property Owner:" at bounding box center [259, 231] width 106 height 13
type input "[PERSON_NAME]"
click at [365, 223] on button "Search" at bounding box center [338, 233] width 53 height 21
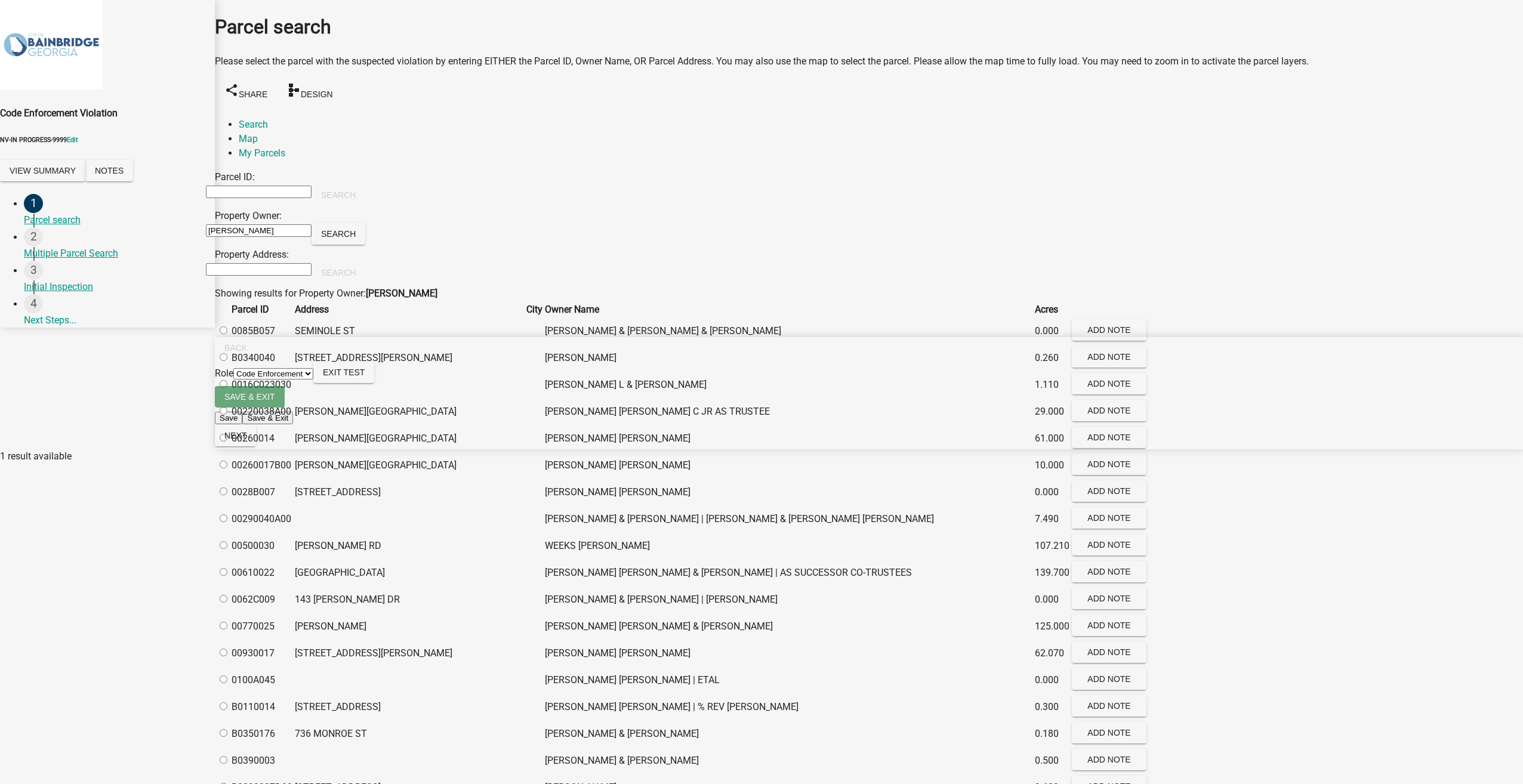
click at [229, 363] on label at bounding box center [229, 357] width 0 height 11
click at [228, 361] on input "radio" at bounding box center [224, 357] width 8 height 8
radio input "true"
click at [247, 440] on span "Next" at bounding box center [236, 435] width 22 height 10
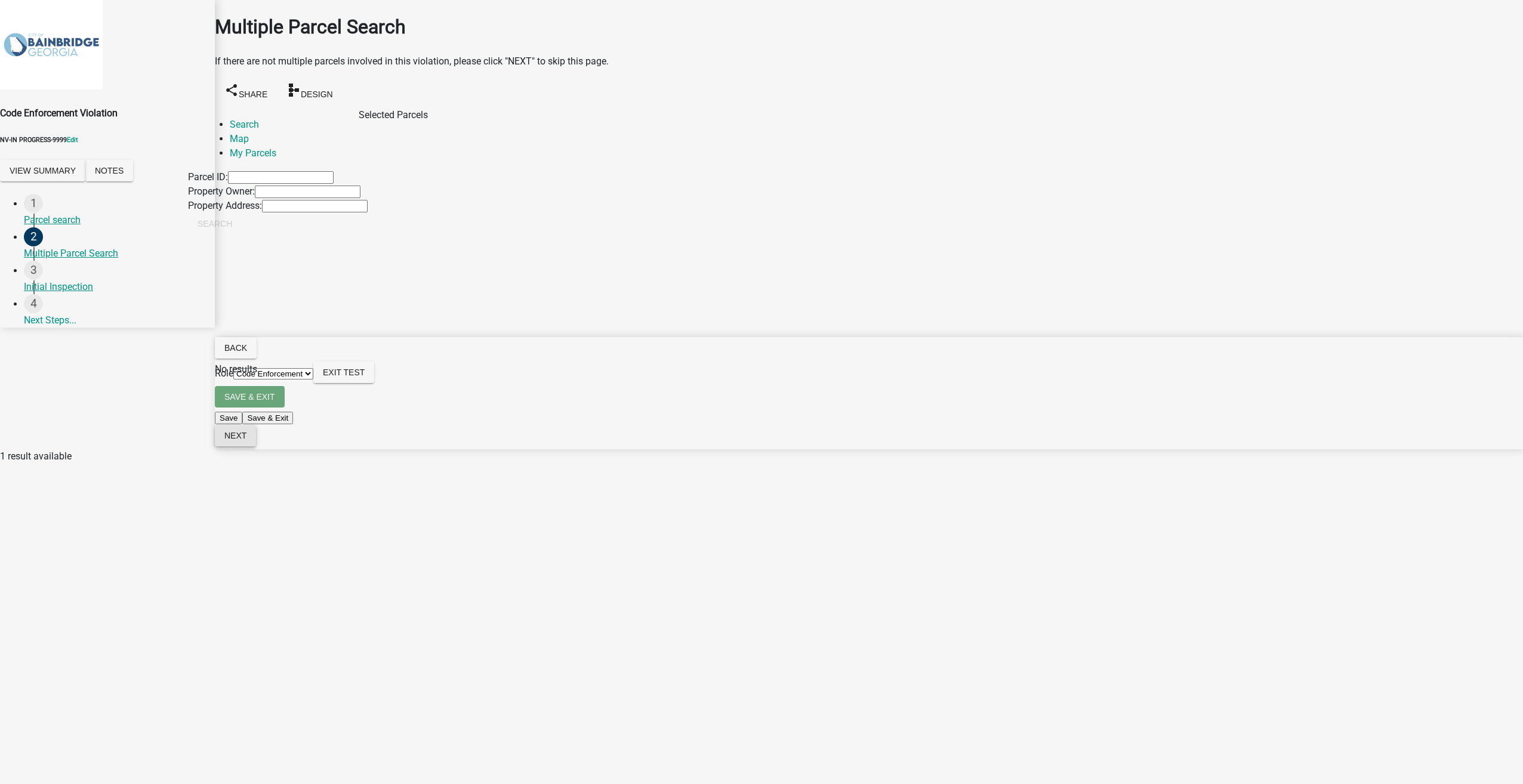
click at [247, 440] on span "Next" at bounding box center [236, 435] width 22 height 10
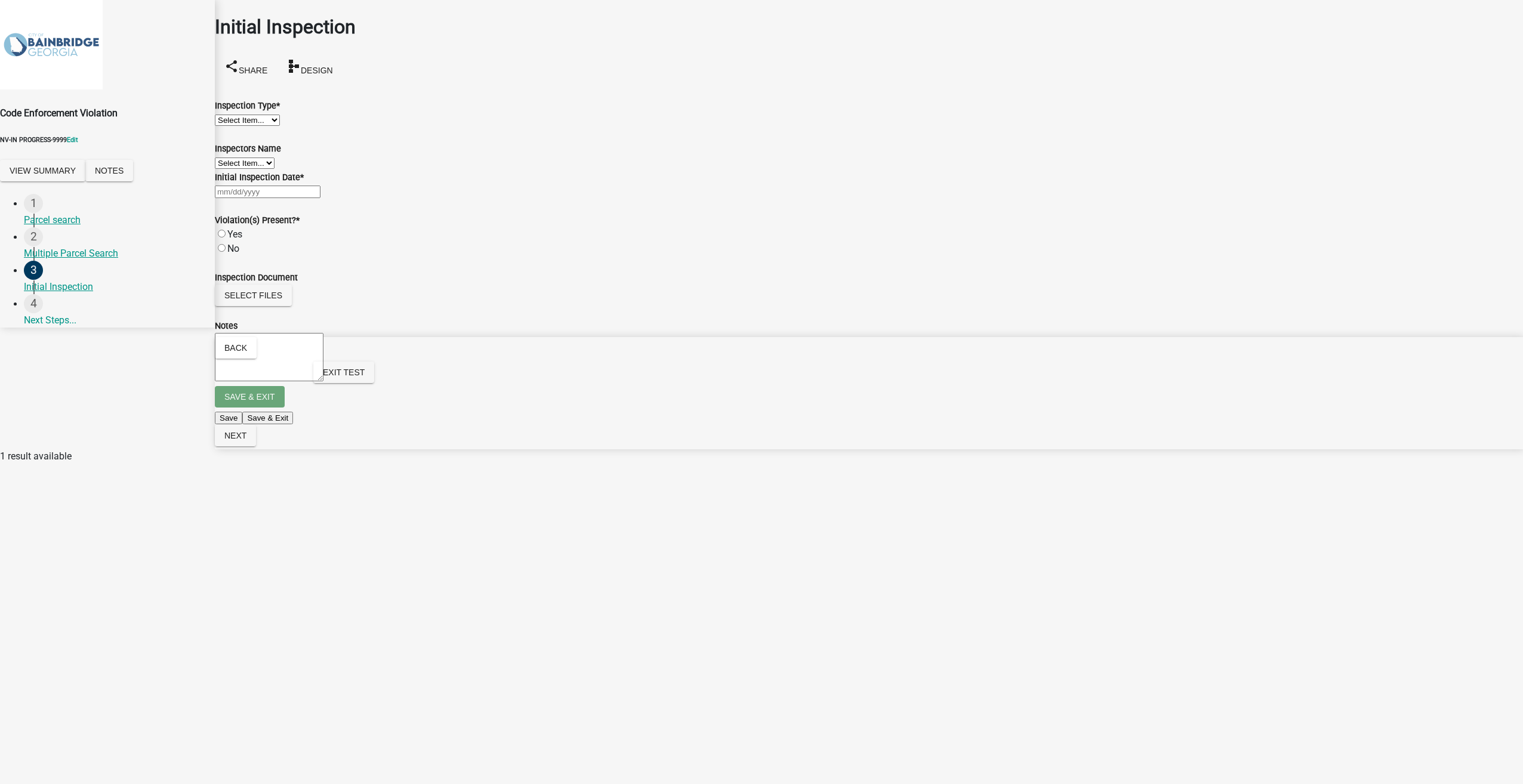
click at [256, 116] on select "Select Item... Initial Site Visit" at bounding box center [248, 120] width 65 height 11
click at [229, 115] on select "Select Item... Initial Site Visit" at bounding box center [248, 120] width 65 height 11
select select "503fbbf8-9de0-41a1-8d03-58e42e9488bc"
click at [263, 199] on div at bounding box center [869, 192] width 1308 height 14
select select "9"
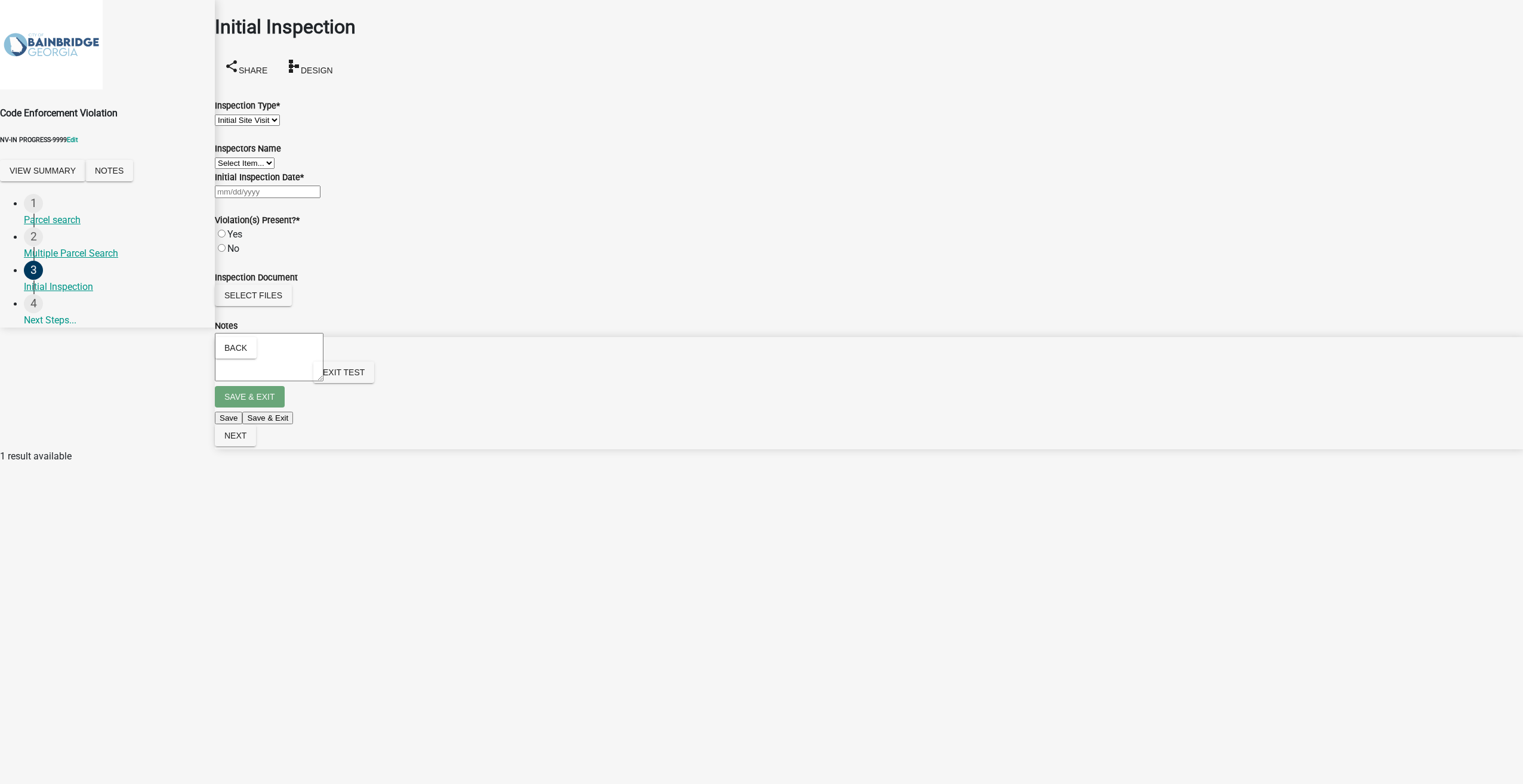
select select "2025"
click at [266, 306] on div "10" at bounding box center [256, 296] width 19 height 19
type input "[DATE]"
click at [232, 240] on label "Yes" at bounding box center [235, 234] width 15 height 11
click at [225, 237] on input "Yes" at bounding box center [222, 234] width 8 height 8
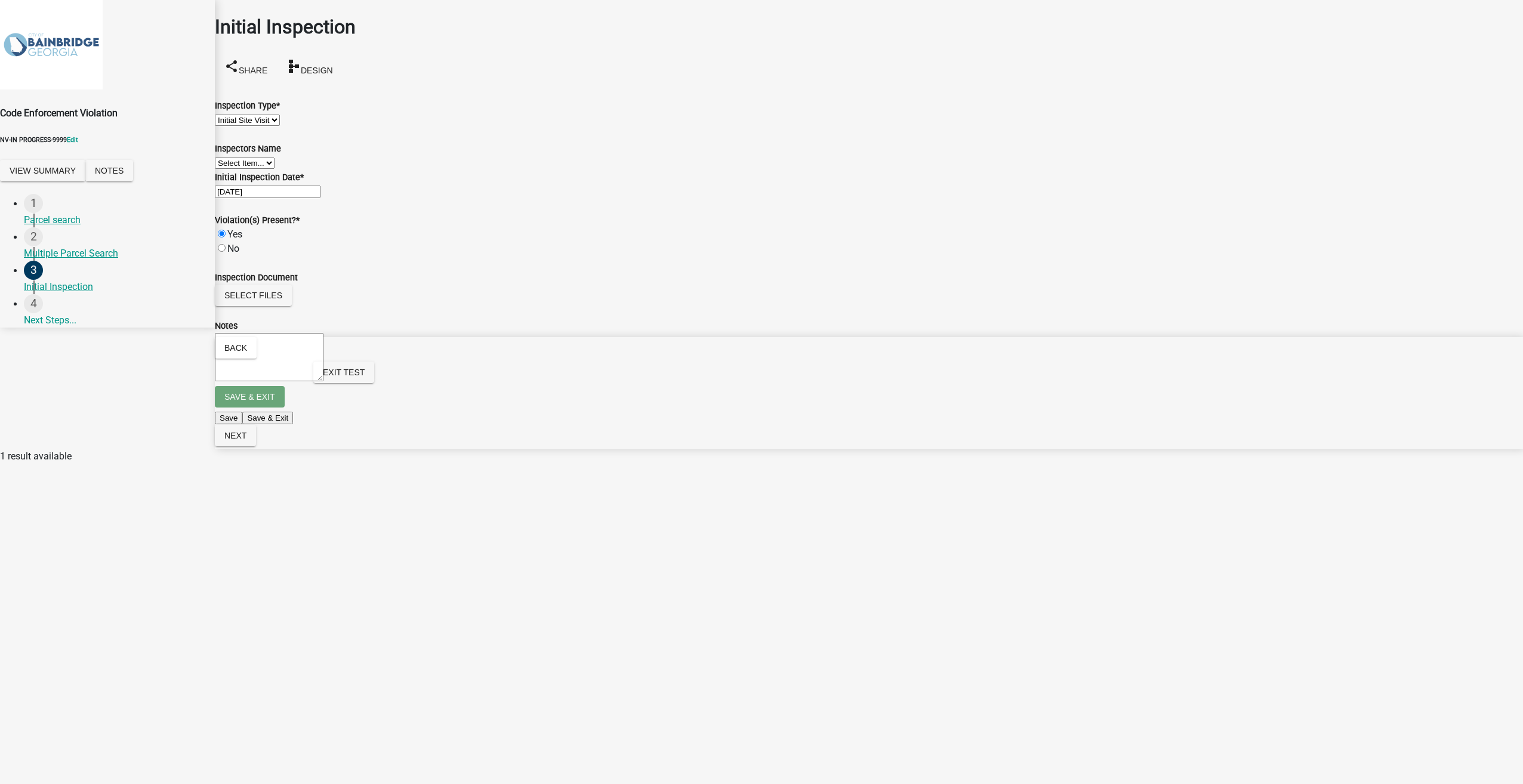
radio input "true"
click at [247, 440] on span "Next" at bounding box center [236, 435] width 22 height 10
click at [365, 377] on span "Exit Test" at bounding box center [343, 372] width 41 height 10
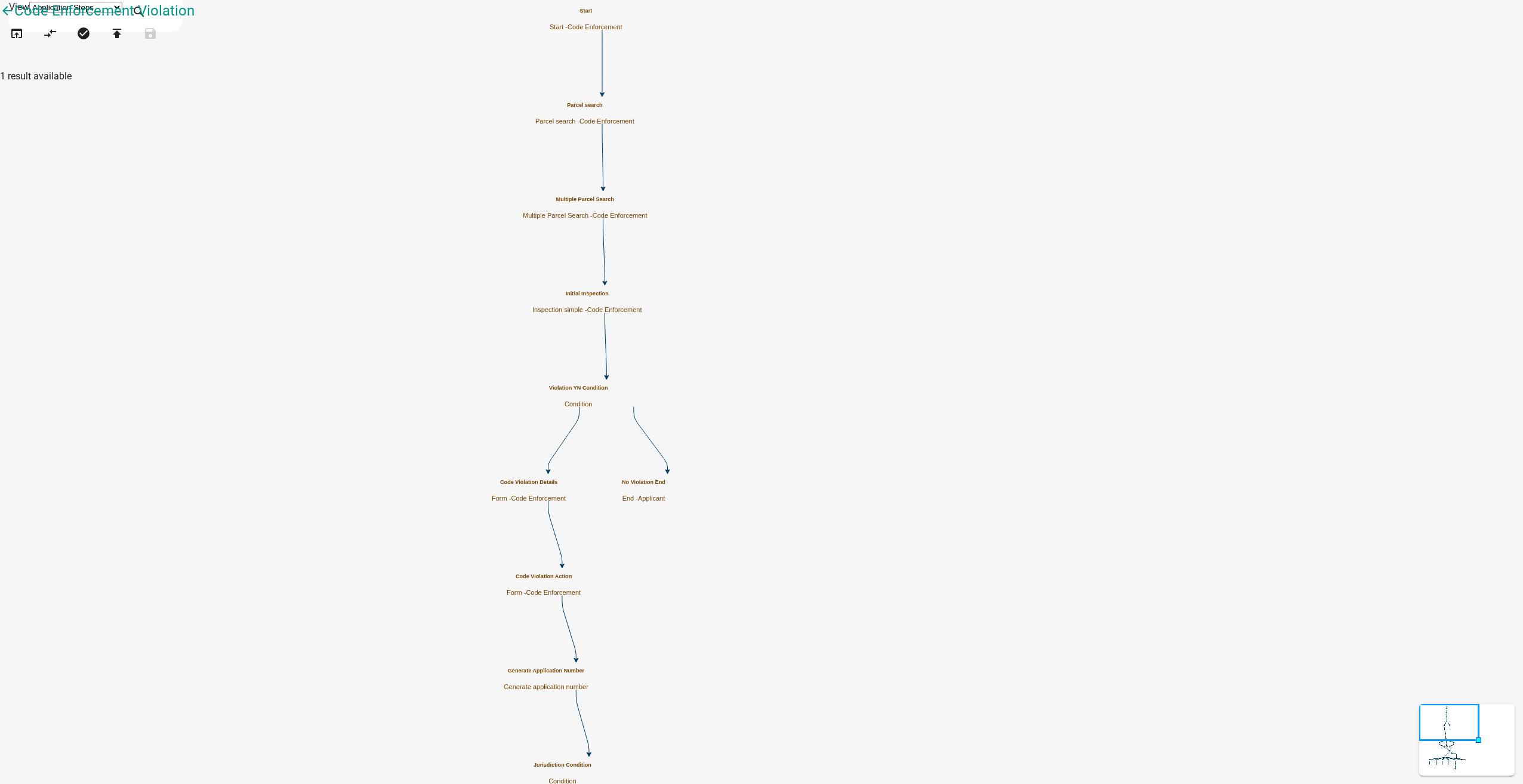
click at [608, 389] on h5 "Violation YN Condition" at bounding box center [578, 388] width 59 height 6
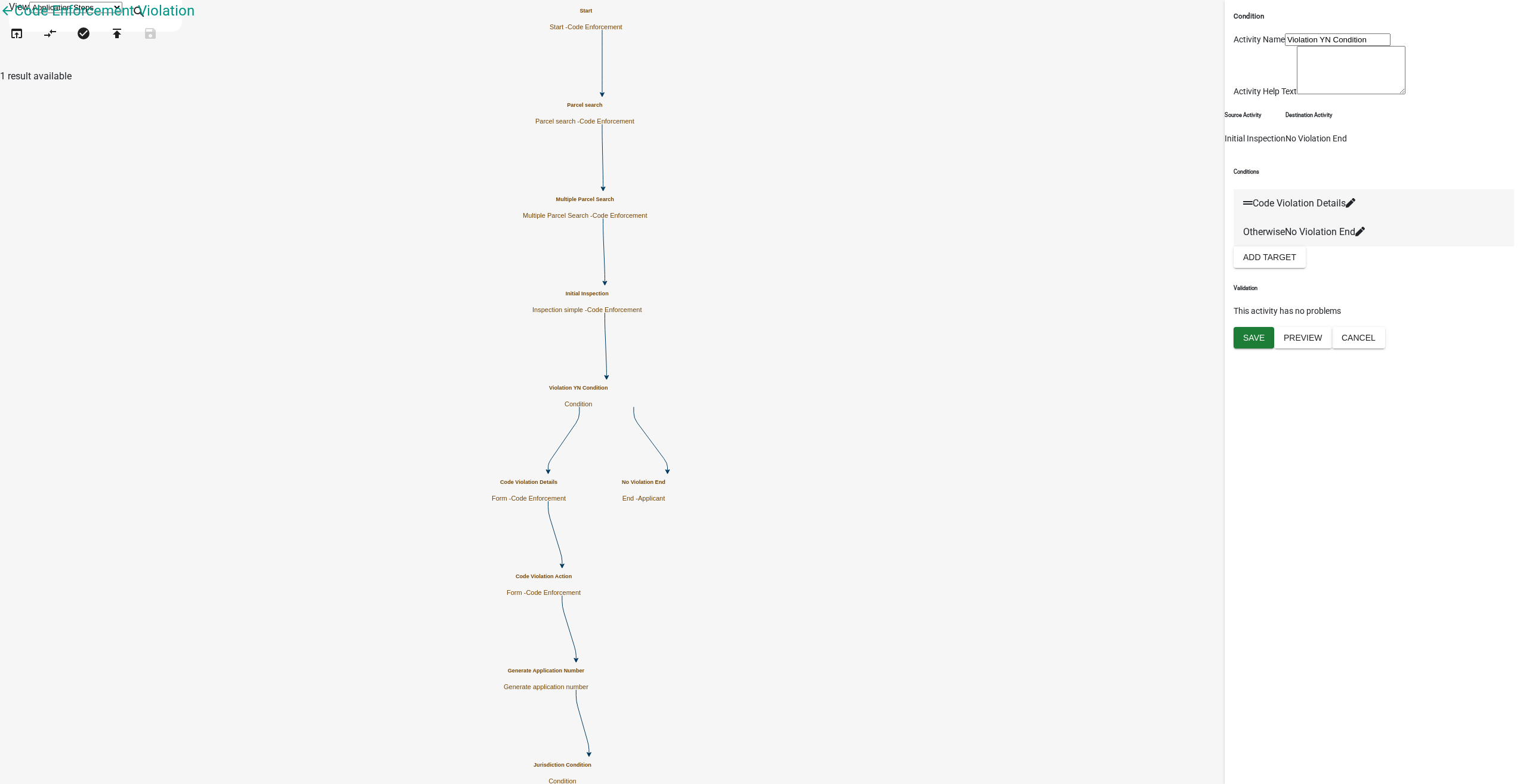
click at [1355, 208] on icon at bounding box center [1350, 203] width 10 height 10
select select "3: a7ae2535-9574-428b-8dd1-3575ccc902af"
click at [885, 220] on div "If Initial_Inspection_COMPLETE_APPROVE is Yes" at bounding box center [761, 235] width 1521 height 29
select select "9: Initial_Inspection_COMPLETE_APPROVE"
select select "1: Yes"
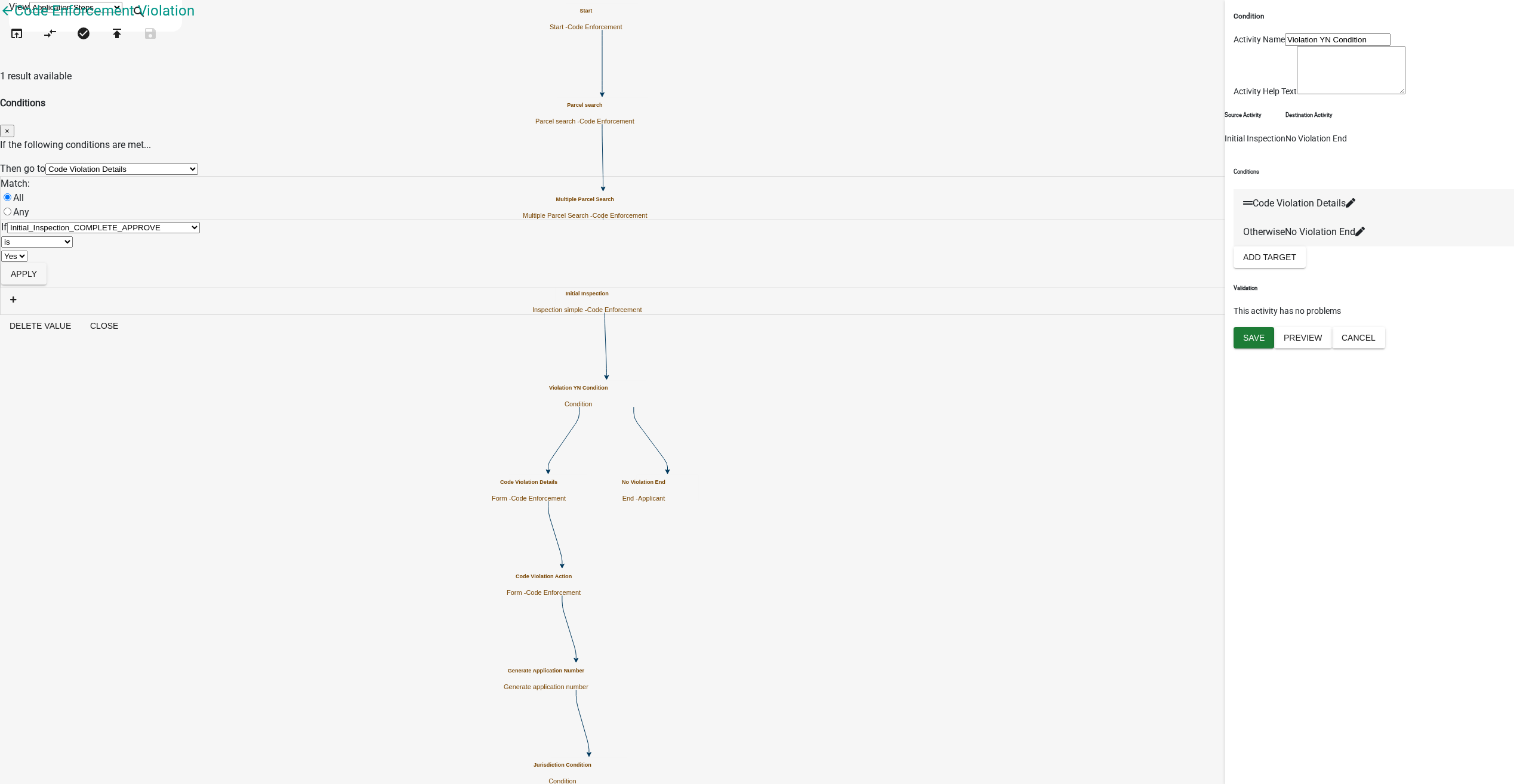
click at [200, 222] on select "Choose... ALL_FEE_RECIPIENTS APPLICATION_ID APPLICATION_NUMBER APPLICATION_STAT…" at bounding box center [103, 228] width 193 height 11
click at [27, 251] on select "No Yes" at bounding box center [14, 256] width 26 height 11
click at [46, 263] on button "Apply" at bounding box center [23, 274] width 45 height 21
click at [127, 280] on button "Close" at bounding box center [103, 287] width 47 height 21
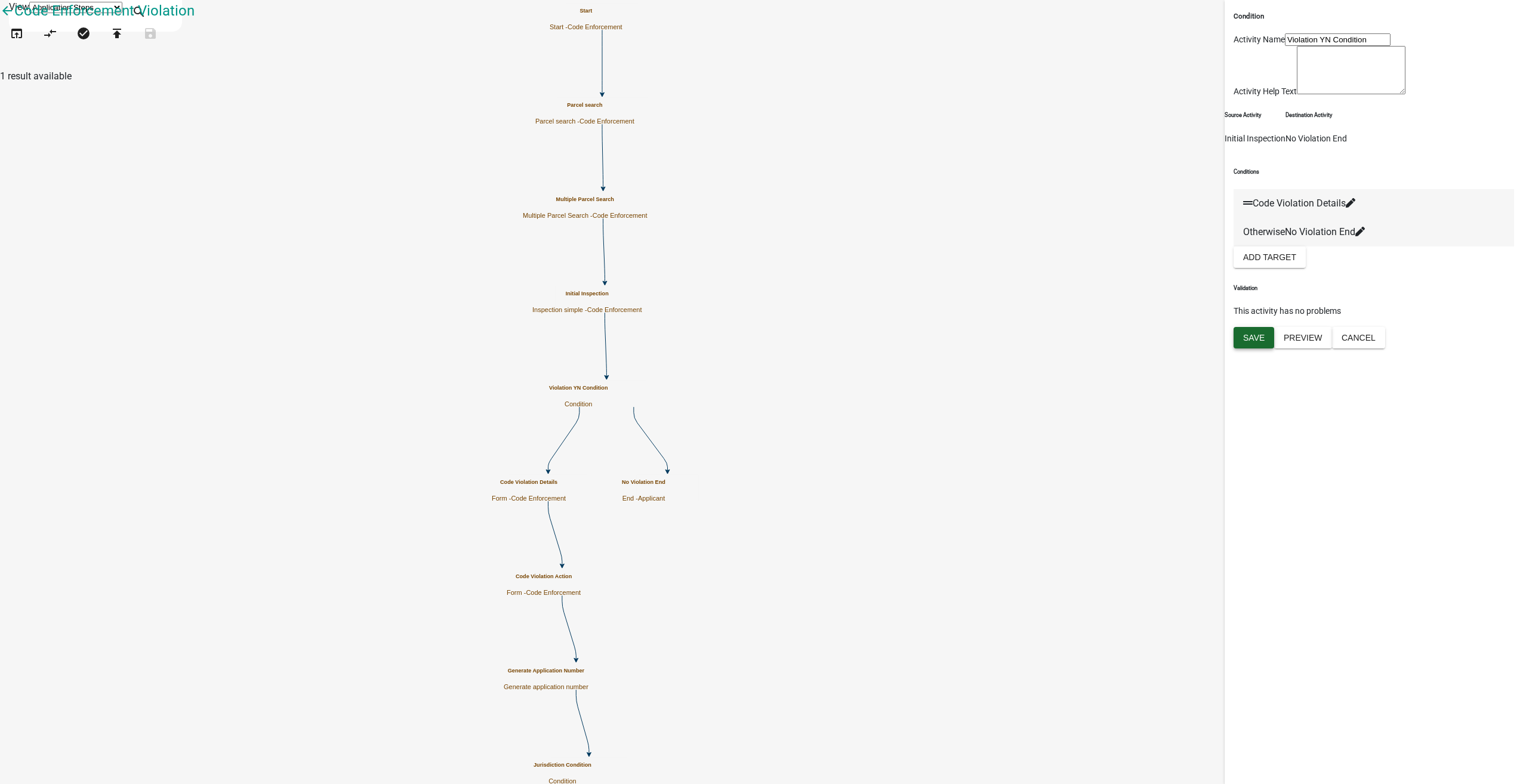
click at [1241, 349] on button "Save" at bounding box center [1253, 337] width 41 height 21
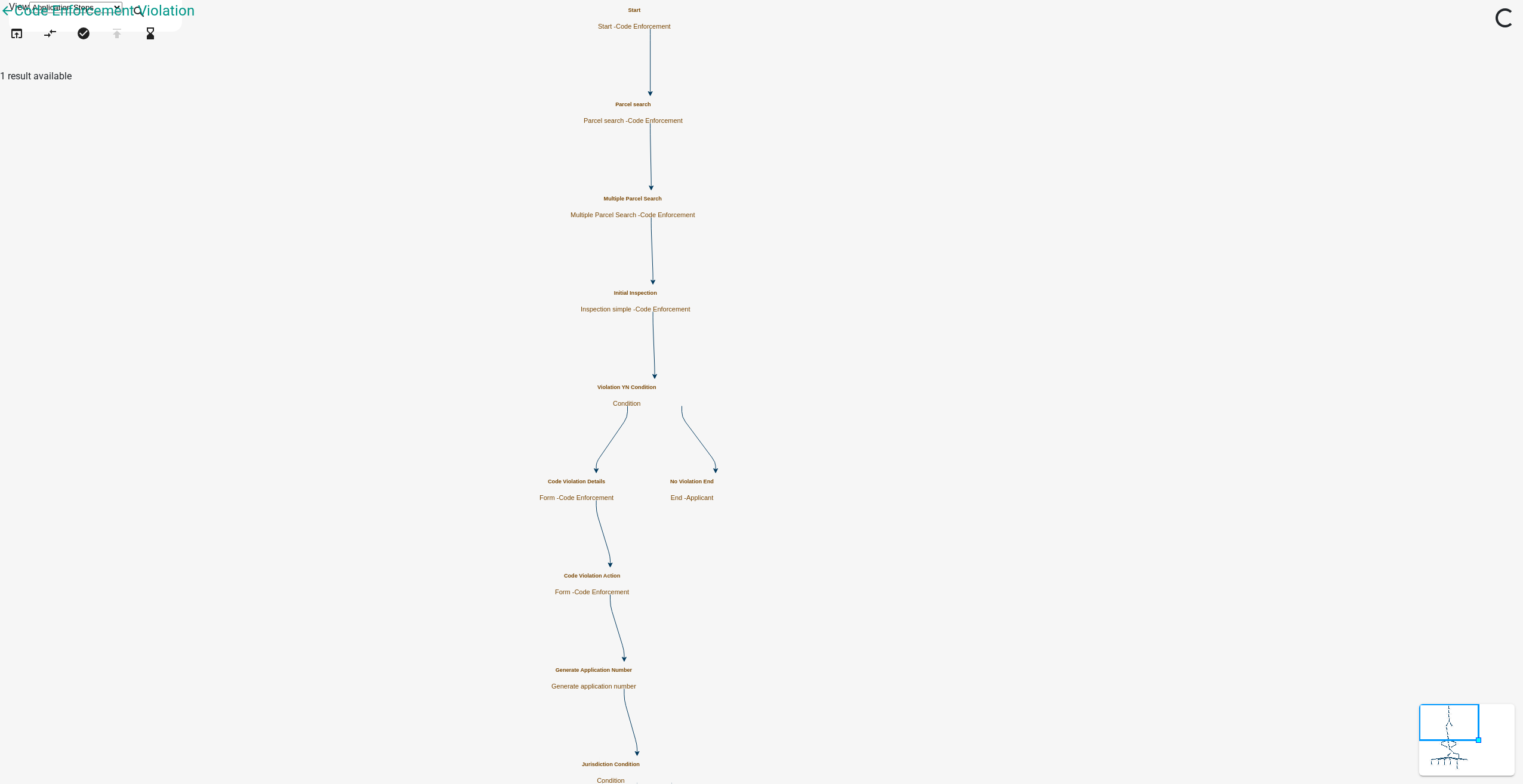
click at [613, 485] on h5 "Code Violation Details" at bounding box center [576, 482] width 74 height 6
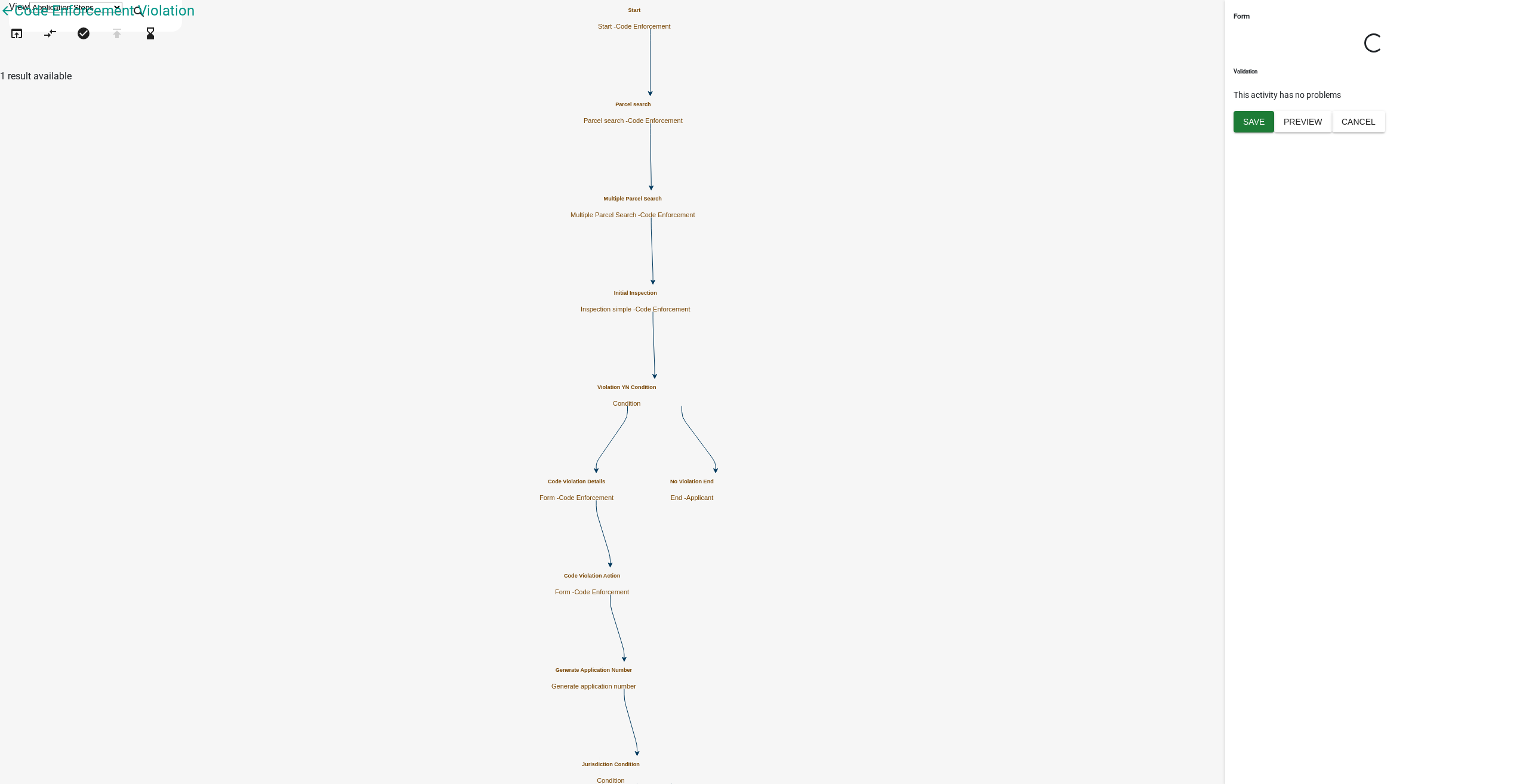
select select "199612D6-29E2-4815-B0AB-29C721A0CAF6"
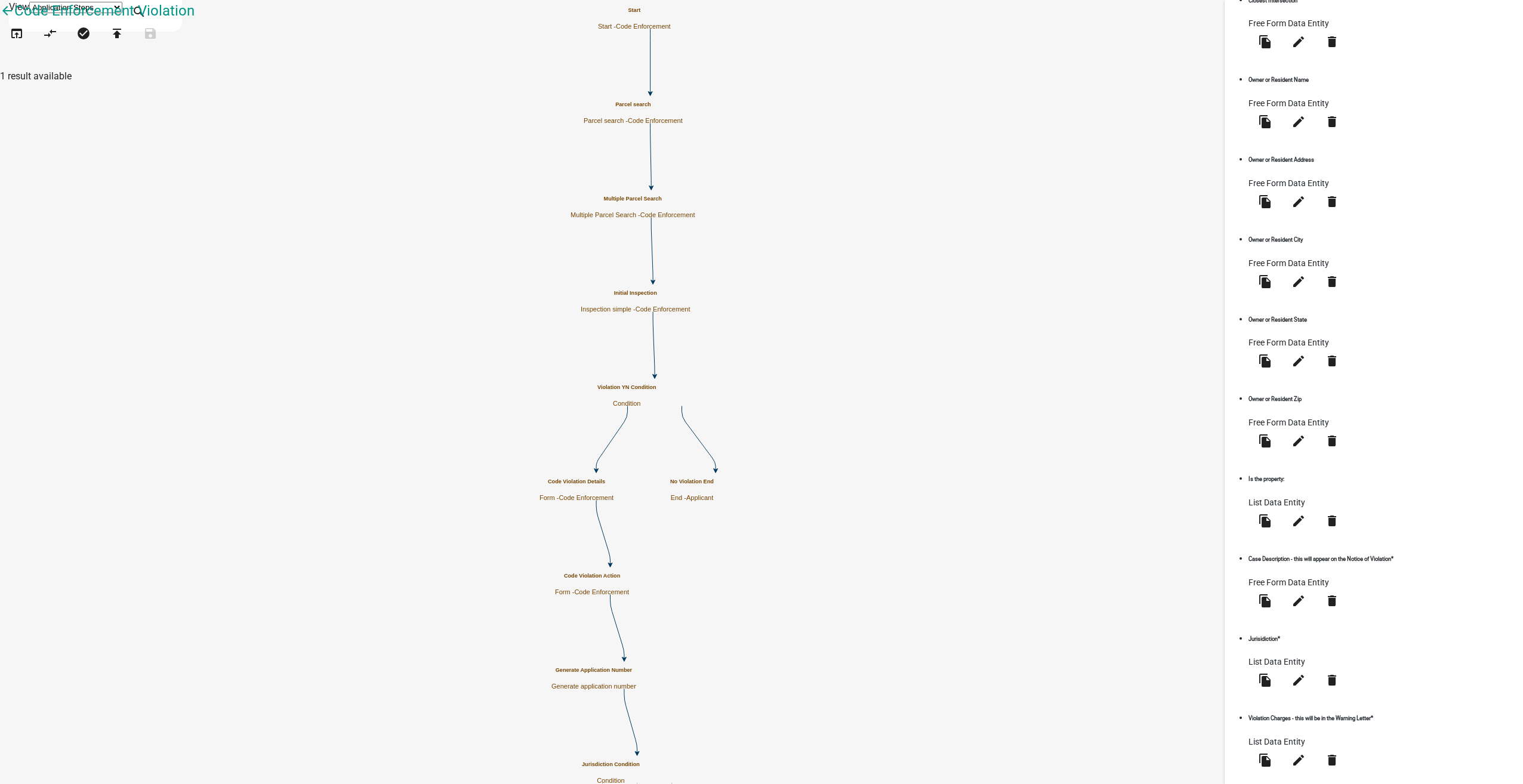
scroll to position [661, 0]
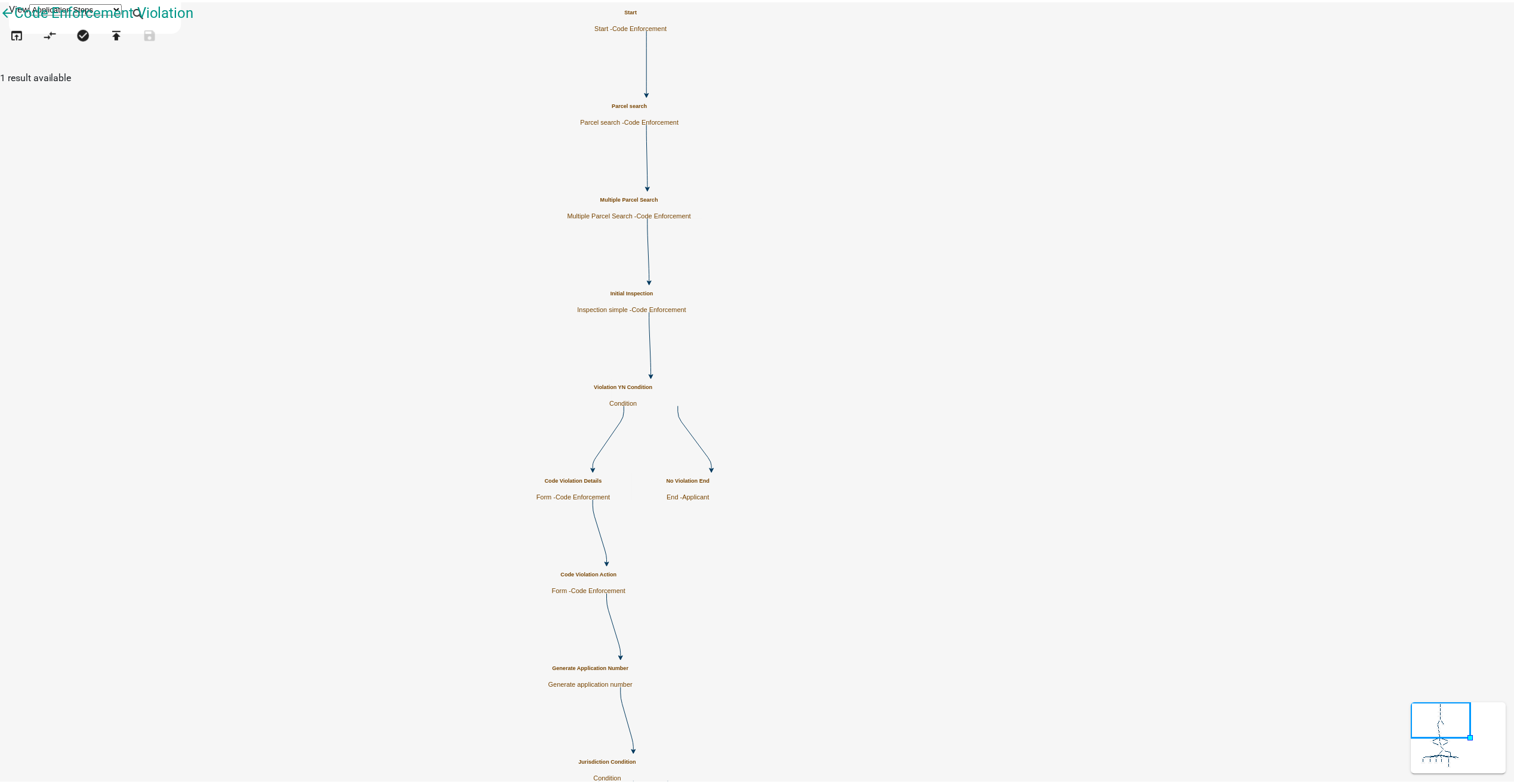
scroll to position [0, 0]
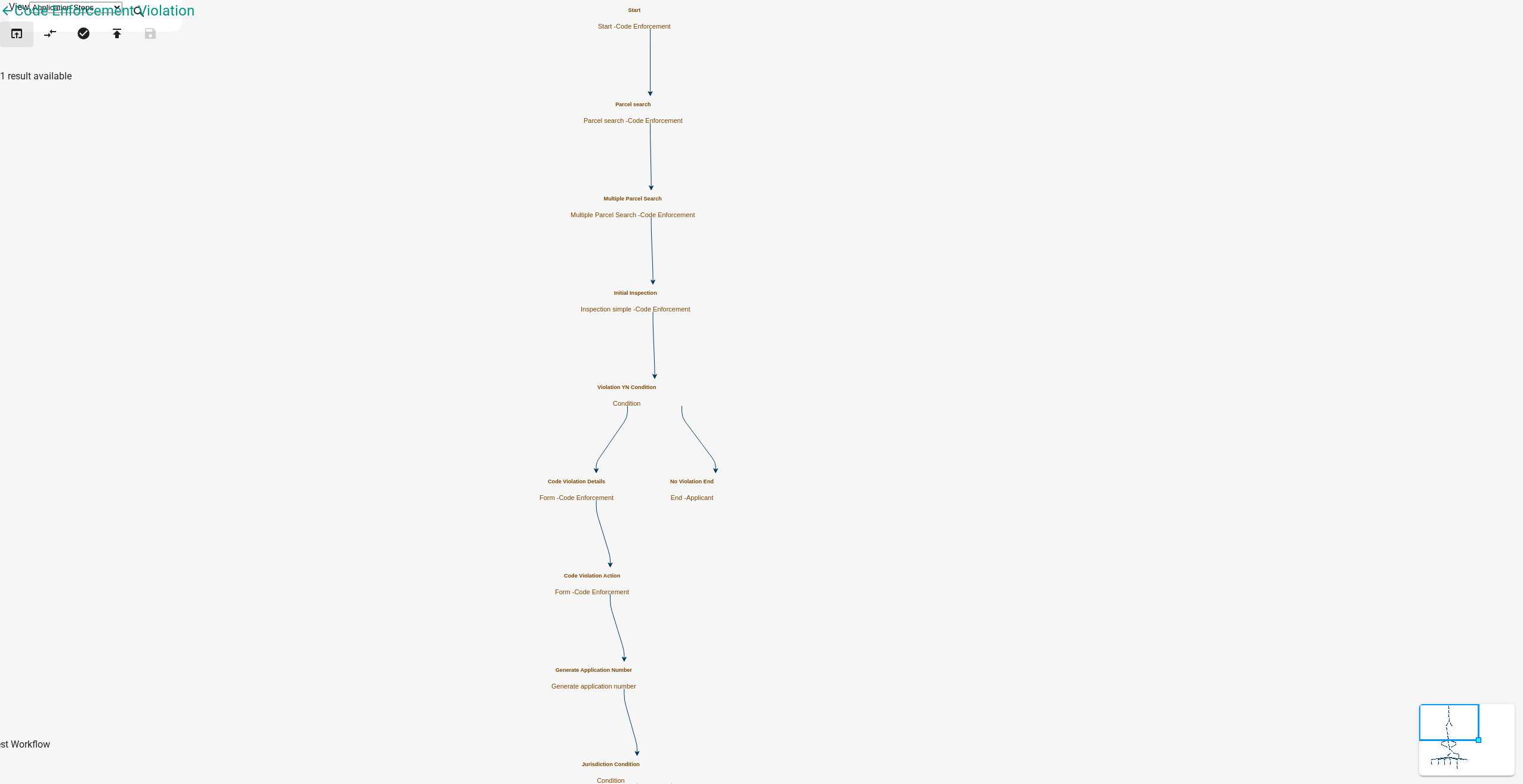
click at [24, 43] on icon "open_in_browser" at bounding box center [17, 34] width 14 height 17
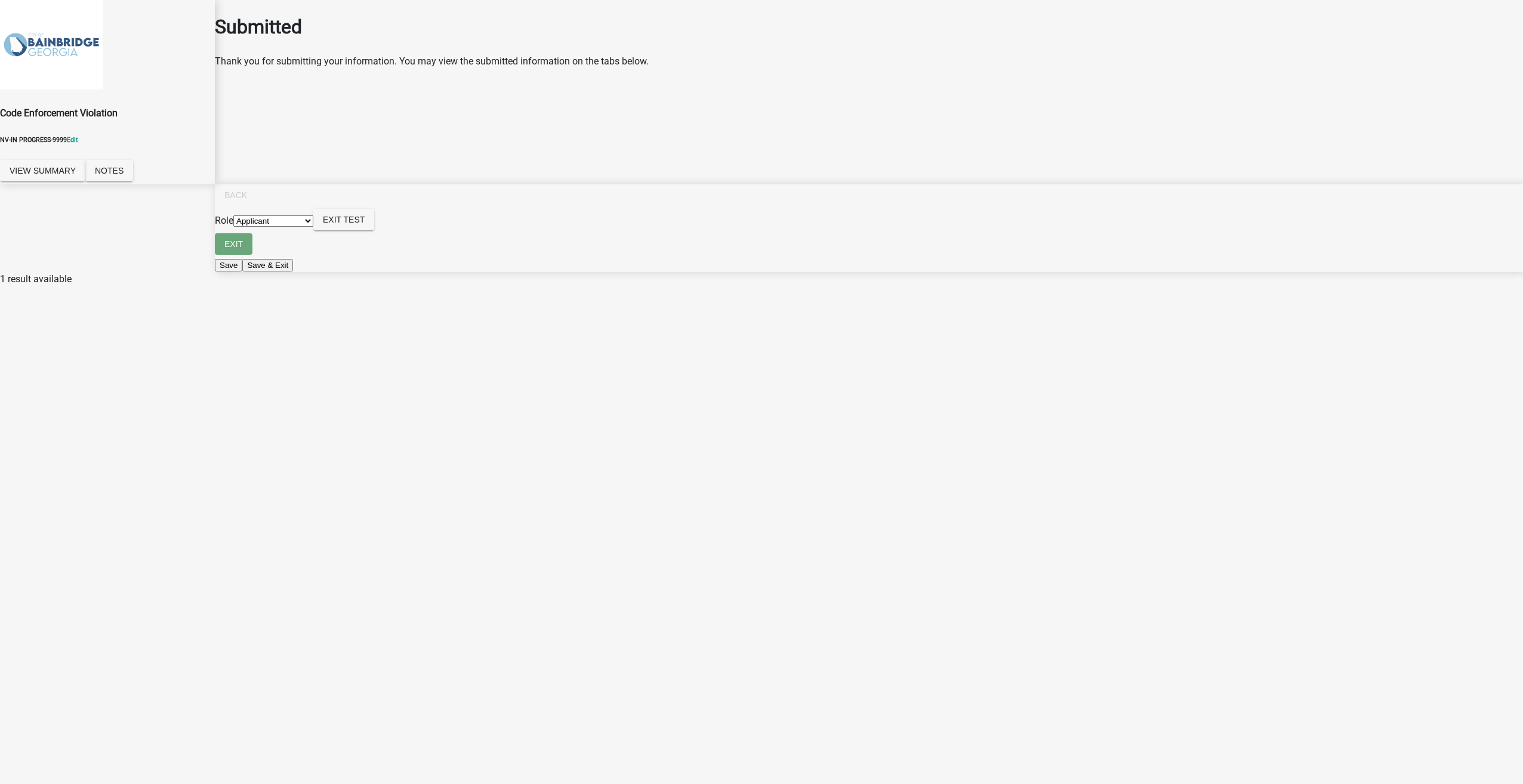
click at [313, 227] on select "Applicant Code Enforcement Admin" at bounding box center [273, 221] width 80 height 11
select select "199612d6-29e2-4815-b0ab-29c721a0caf6"
click at [313, 227] on select "Applicant Code Enforcement Admin" at bounding box center [273, 221] width 80 height 11
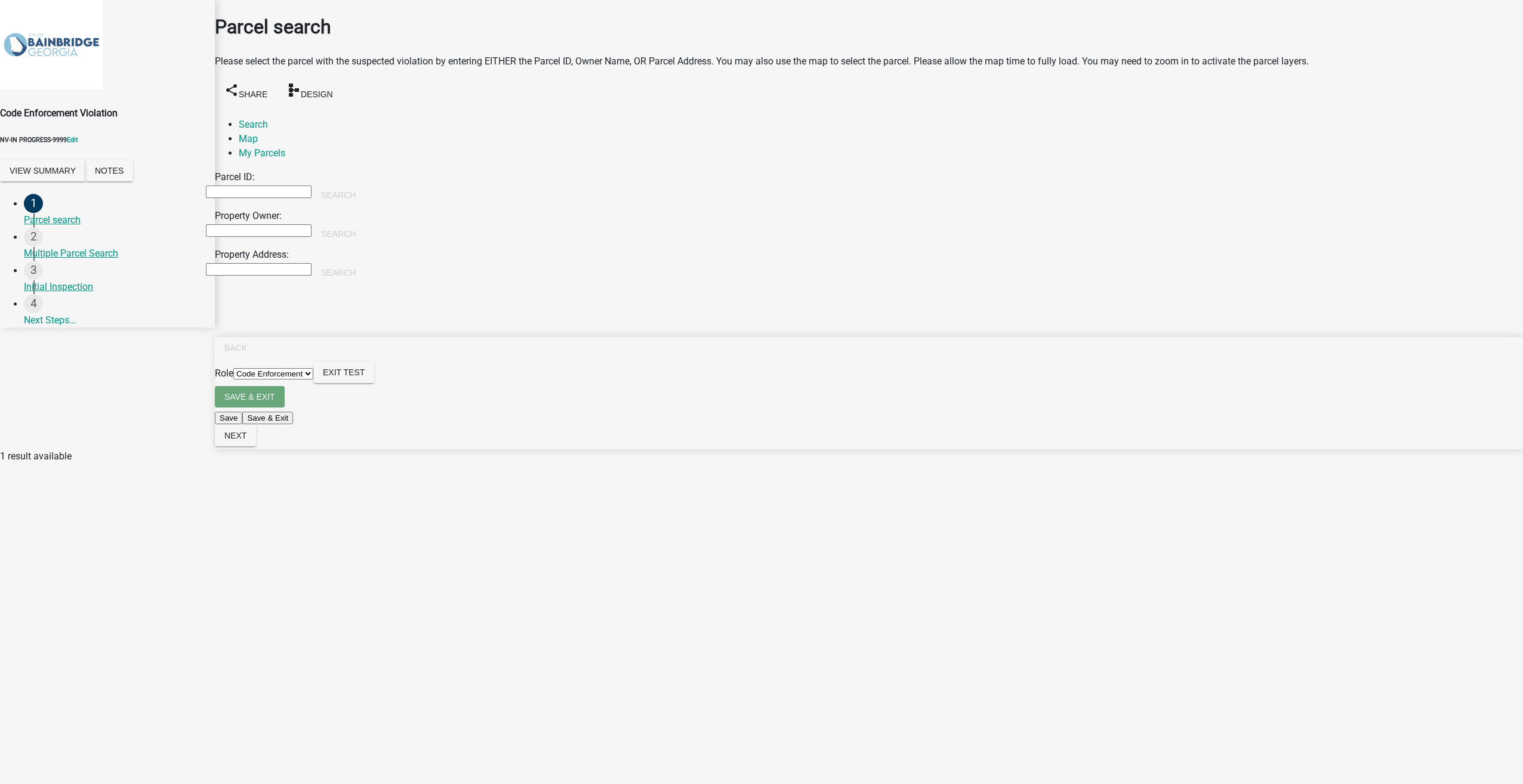
click at [240, 224] on input "Property Owner:" at bounding box center [259, 231] width 106 height 13
type input "[PERSON_NAME]"
click at [365, 223] on button "Search" at bounding box center [338, 233] width 53 height 21
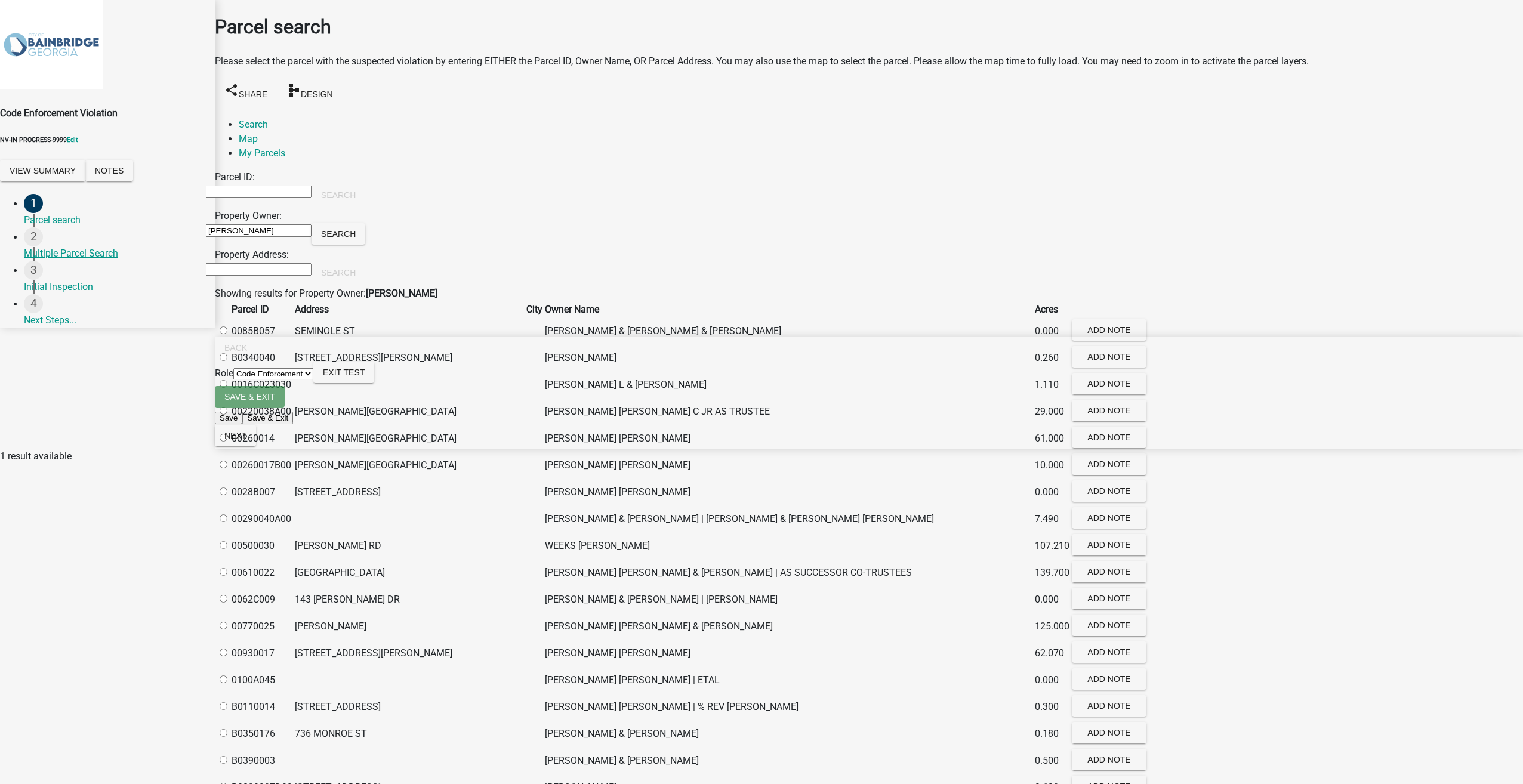
click at [229, 363] on label at bounding box center [229, 357] width 0 height 11
click at [228, 361] on input "radio" at bounding box center [224, 357] width 8 height 8
radio input "true"
click at [256, 447] on button "Next" at bounding box center [236, 435] width 41 height 21
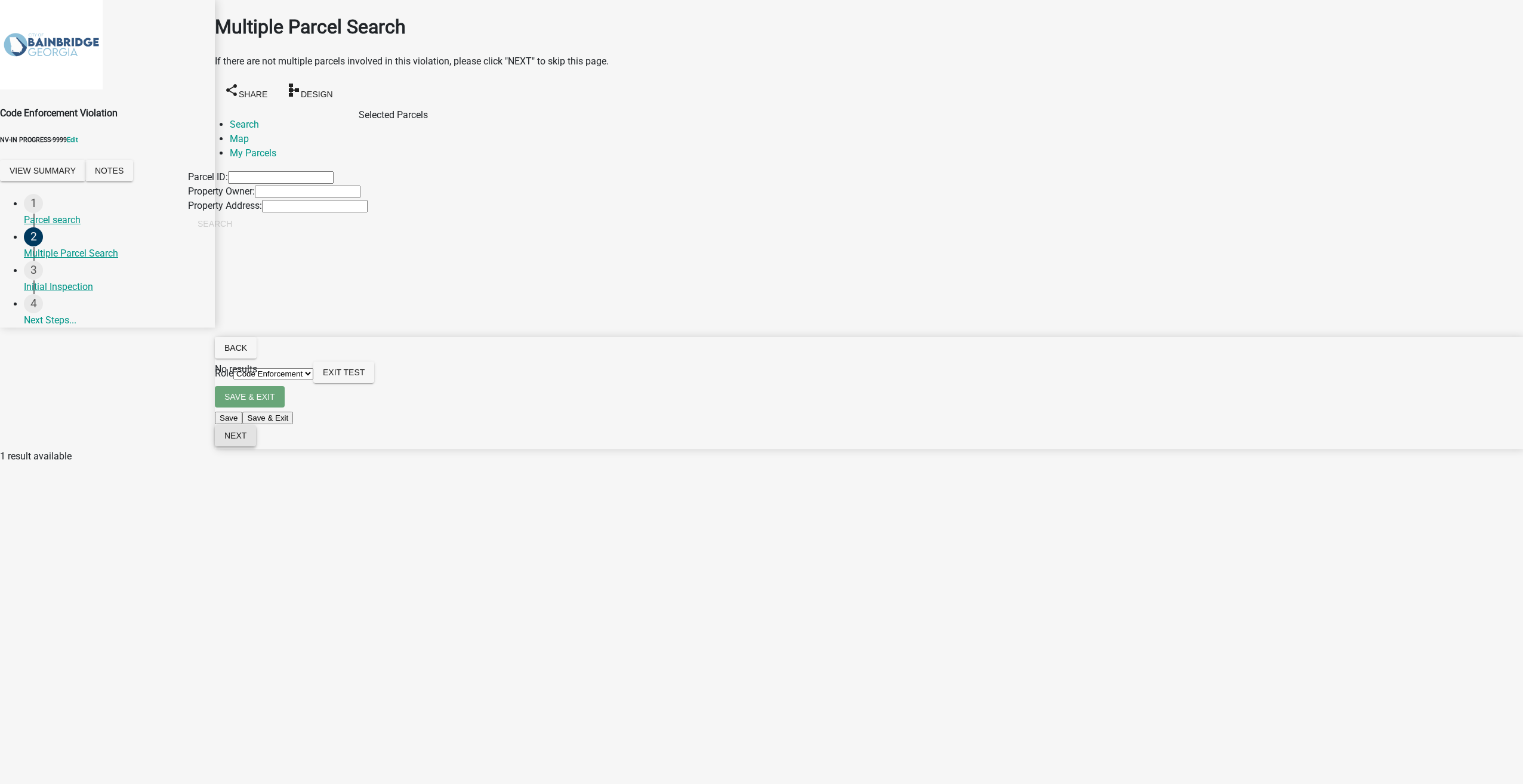
click at [256, 447] on button "Next" at bounding box center [236, 435] width 41 height 21
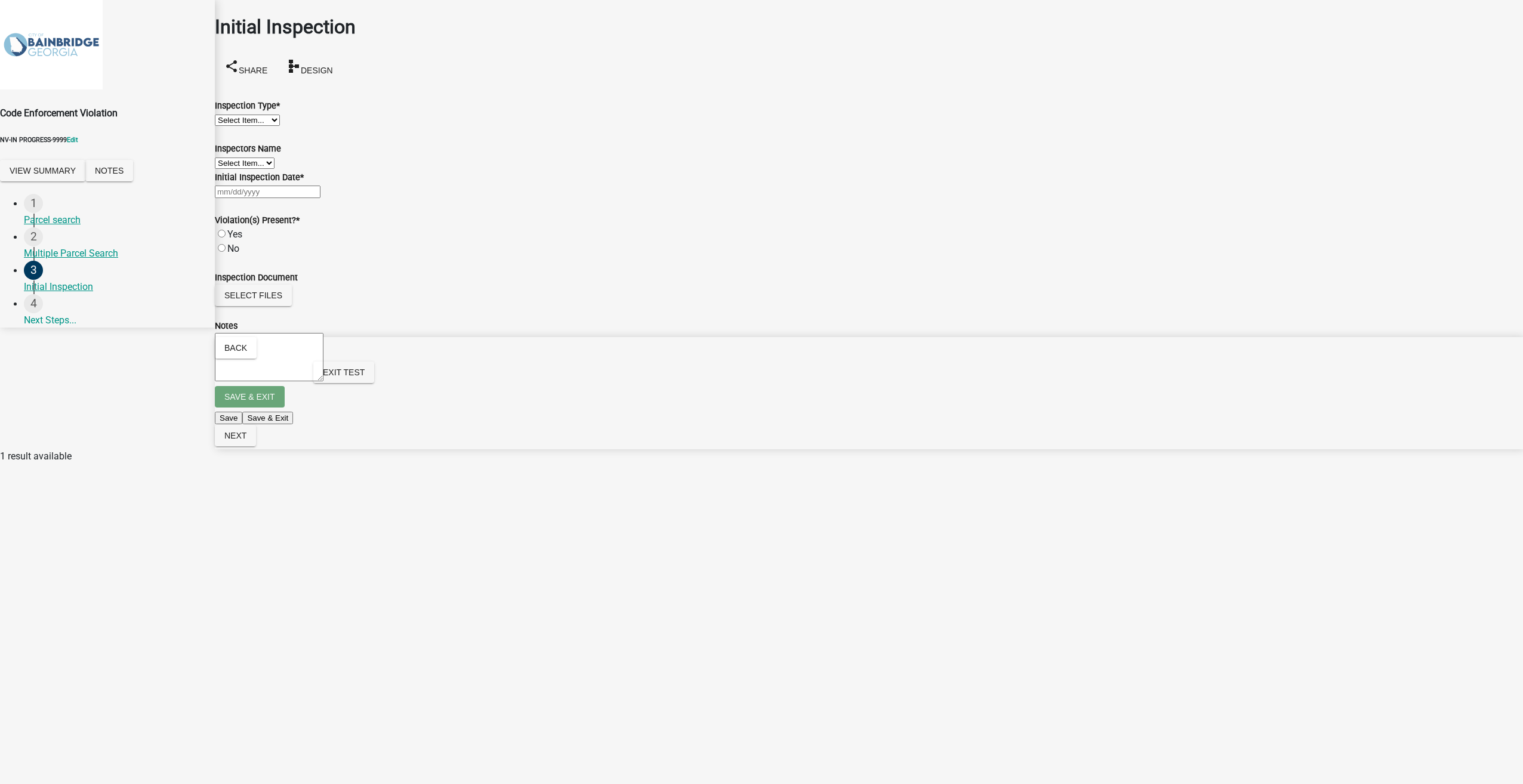
click at [264, 126] on select "Select Item... Initial Site Visit" at bounding box center [248, 120] width 65 height 11
click at [229, 115] on select "Select Item... Initial Site Visit" at bounding box center [248, 120] width 65 height 11
select select "503fbbf8-9de0-41a1-8d03-58e42e9488bc"
click at [256, 185] on div "Initial Inspection Date *" at bounding box center [869, 177] width 1308 height 14
select select "9"
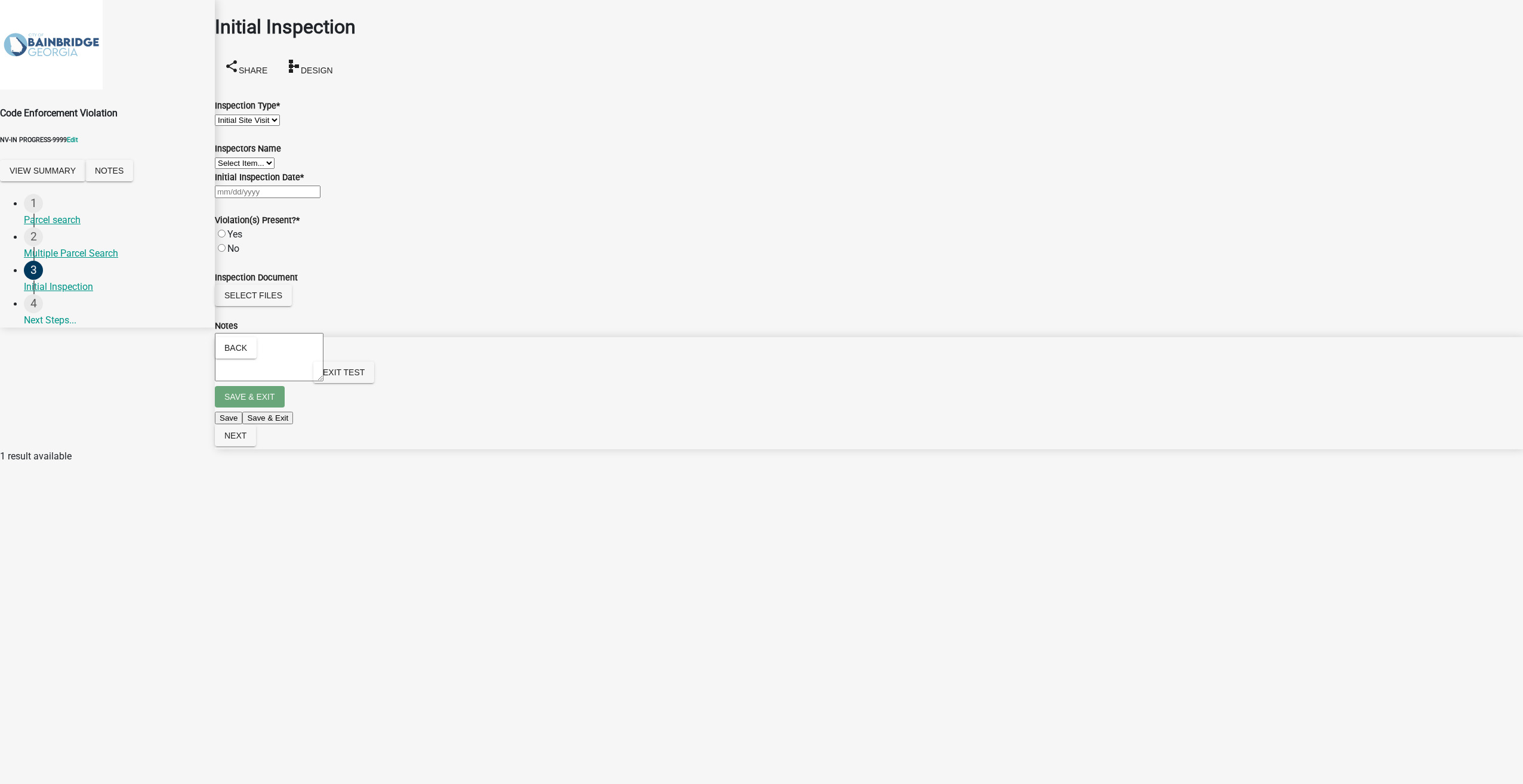
select select "2025"
click at [254, 199] on div "[PERSON_NAME] Feb Mar Apr [PERSON_NAME][DATE] Oct Nov [DATE] 1526 1527 1528 152…" at bounding box center [869, 192] width 1308 height 14
click at [266, 306] on div "10" at bounding box center [256, 296] width 19 height 19
type input "[DATE]"
click at [232, 240] on label "Yes" at bounding box center [235, 234] width 15 height 11
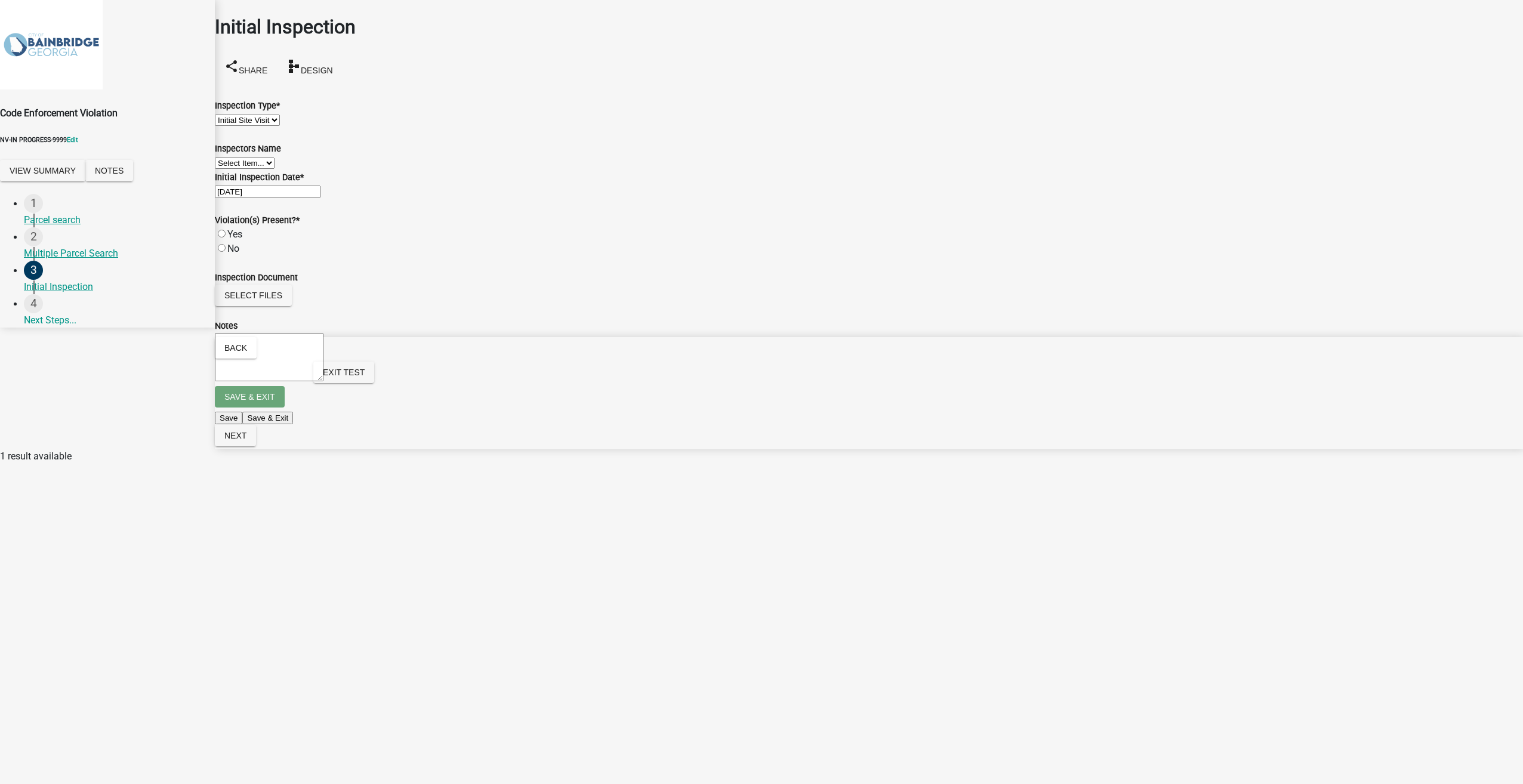
click at [225, 237] on input "Yes" at bounding box center [222, 234] width 8 height 8
radio input "true"
click at [256, 447] on button "Next" at bounding box center [236, 435] width 41 height 21
click at [365, 377] on span "Exit Test" at bounding box center [343, 372] width 41 height 10
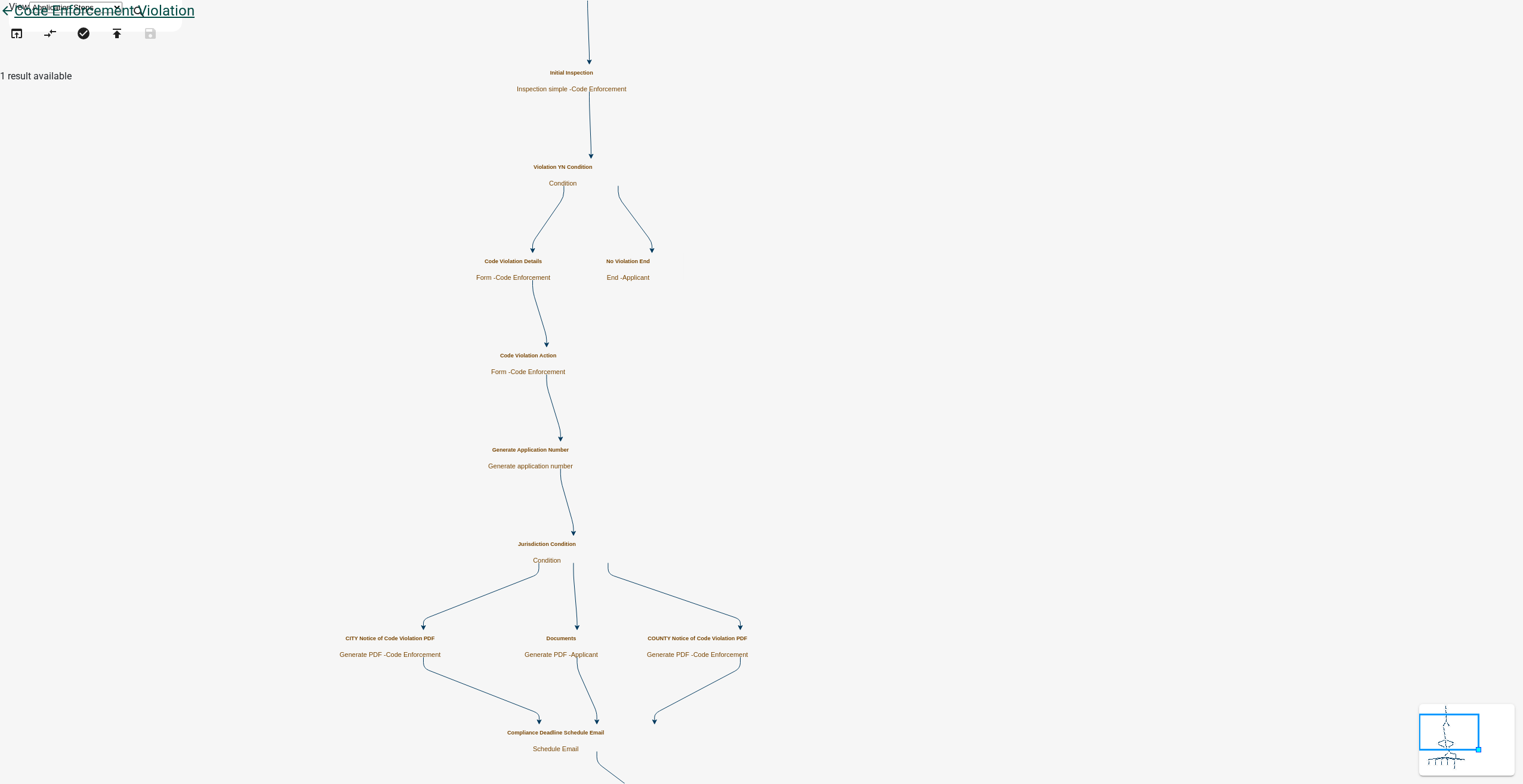
click at [14, 20] on icon "arrow_back" at bounding box center [7, 11] width 14 height 17
